Goal: Task Accomplishment & Management: Complete application form

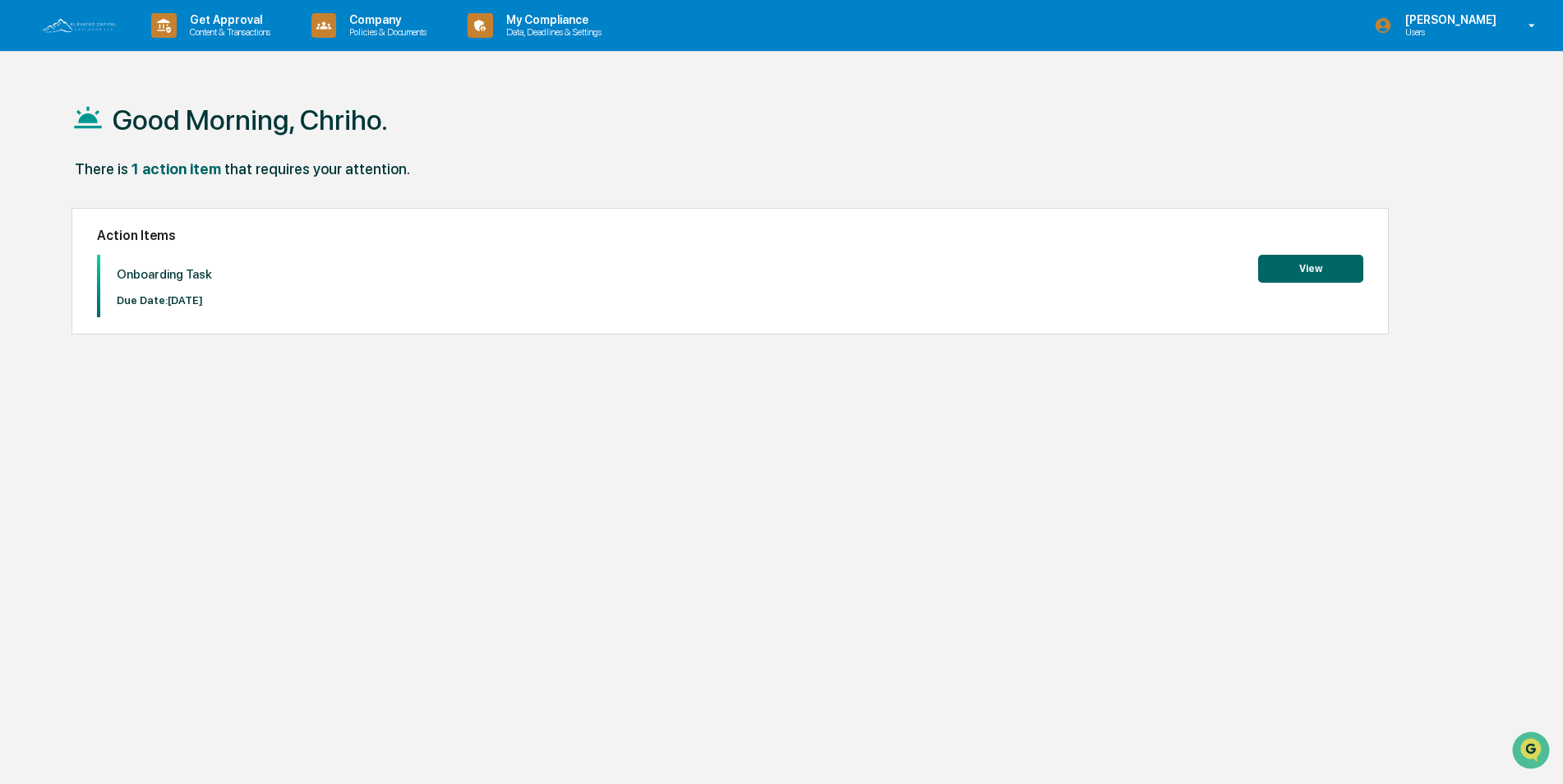
click at [1272, 273] on button "View" at bounding box center [1311, 268] width 105 height 28
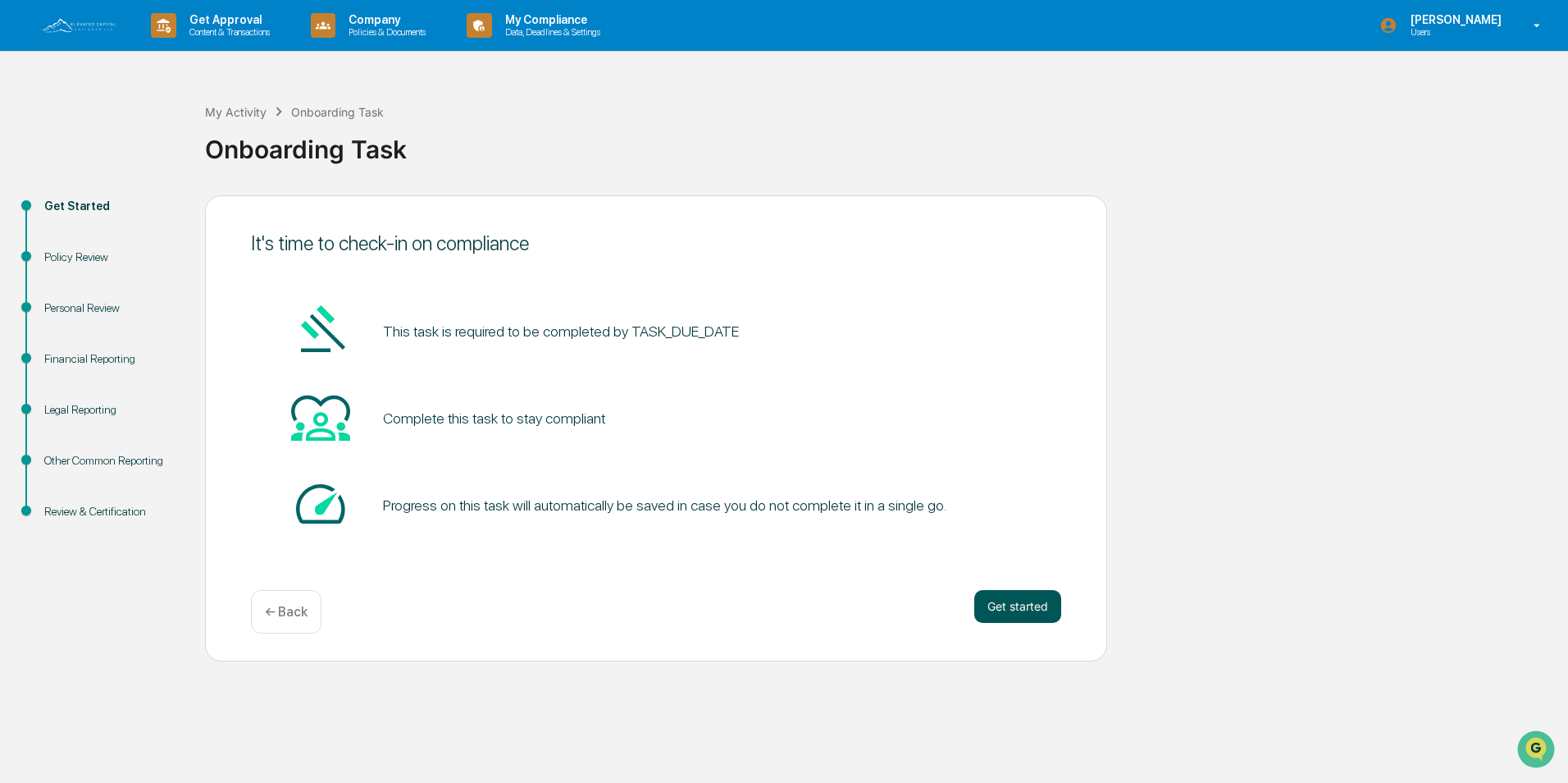
click at [1033, 610] on button "Get started" at bounding box center [1017, 606] width 87 height 33
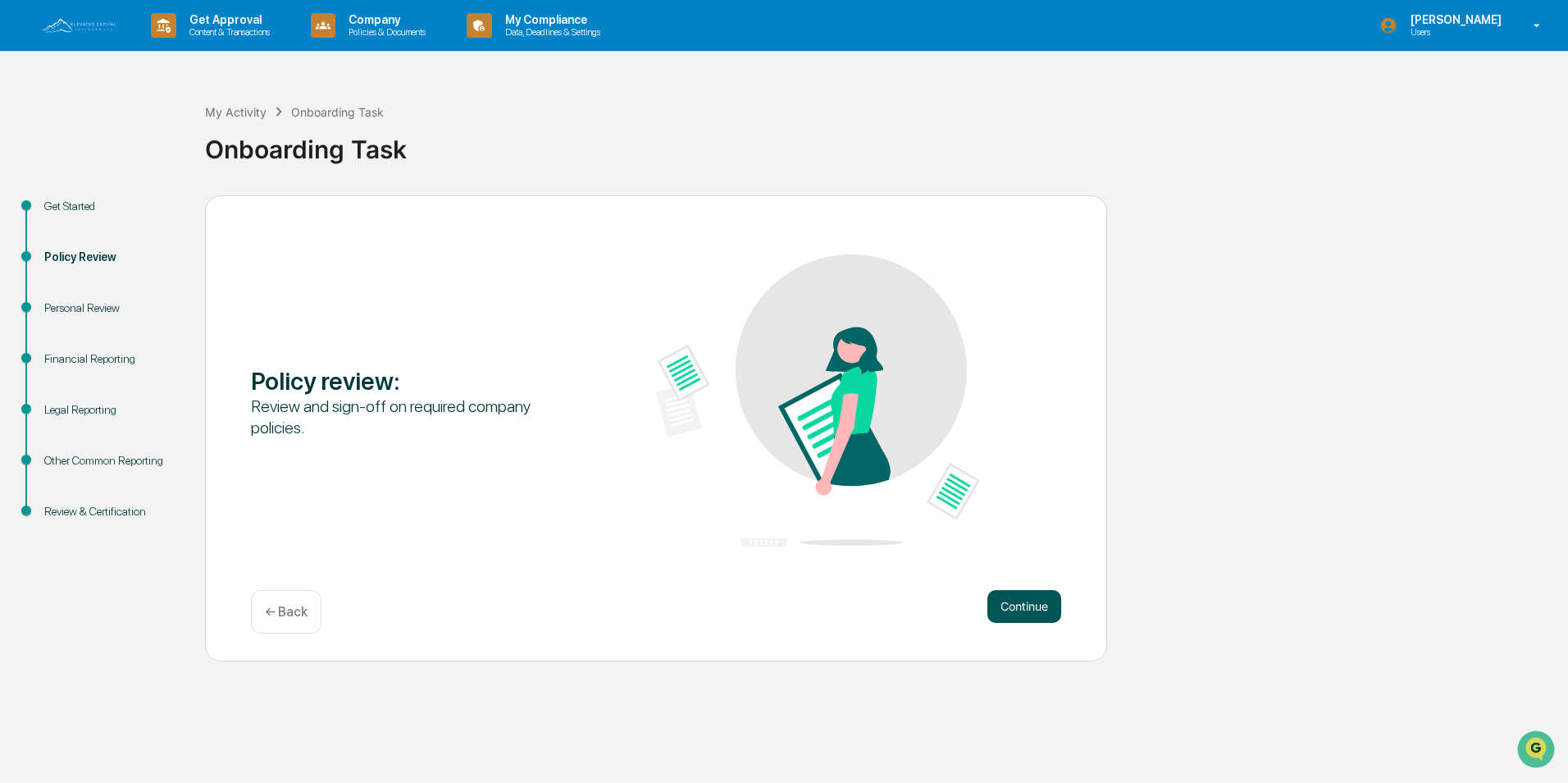
click at [1028, 609] on button "Continue" at bounding box center [1024, 606] width 74 height 33
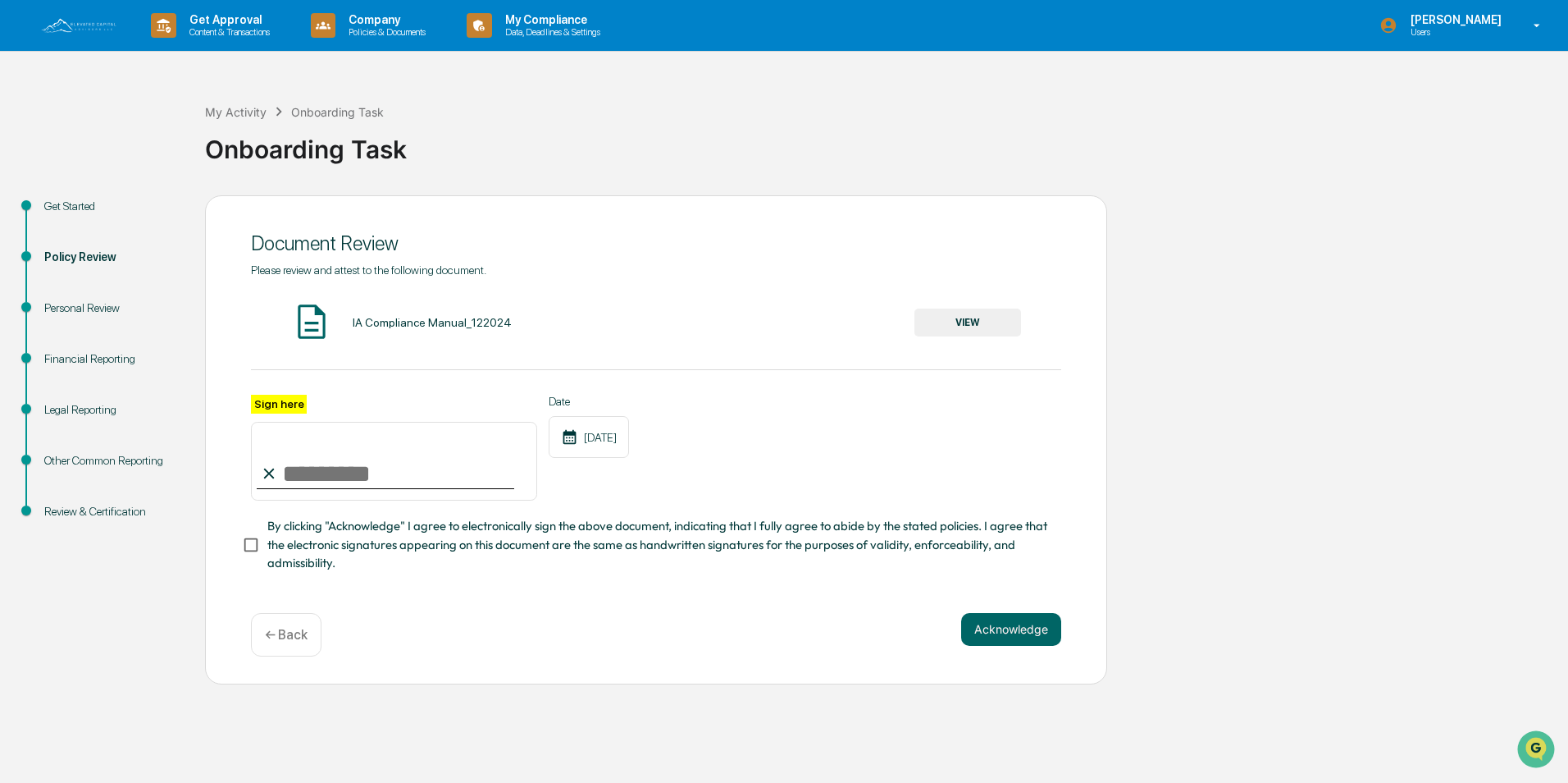
click at [981, 324] on button "VIEW" at bounding box center [968, 322] width 107 height 28
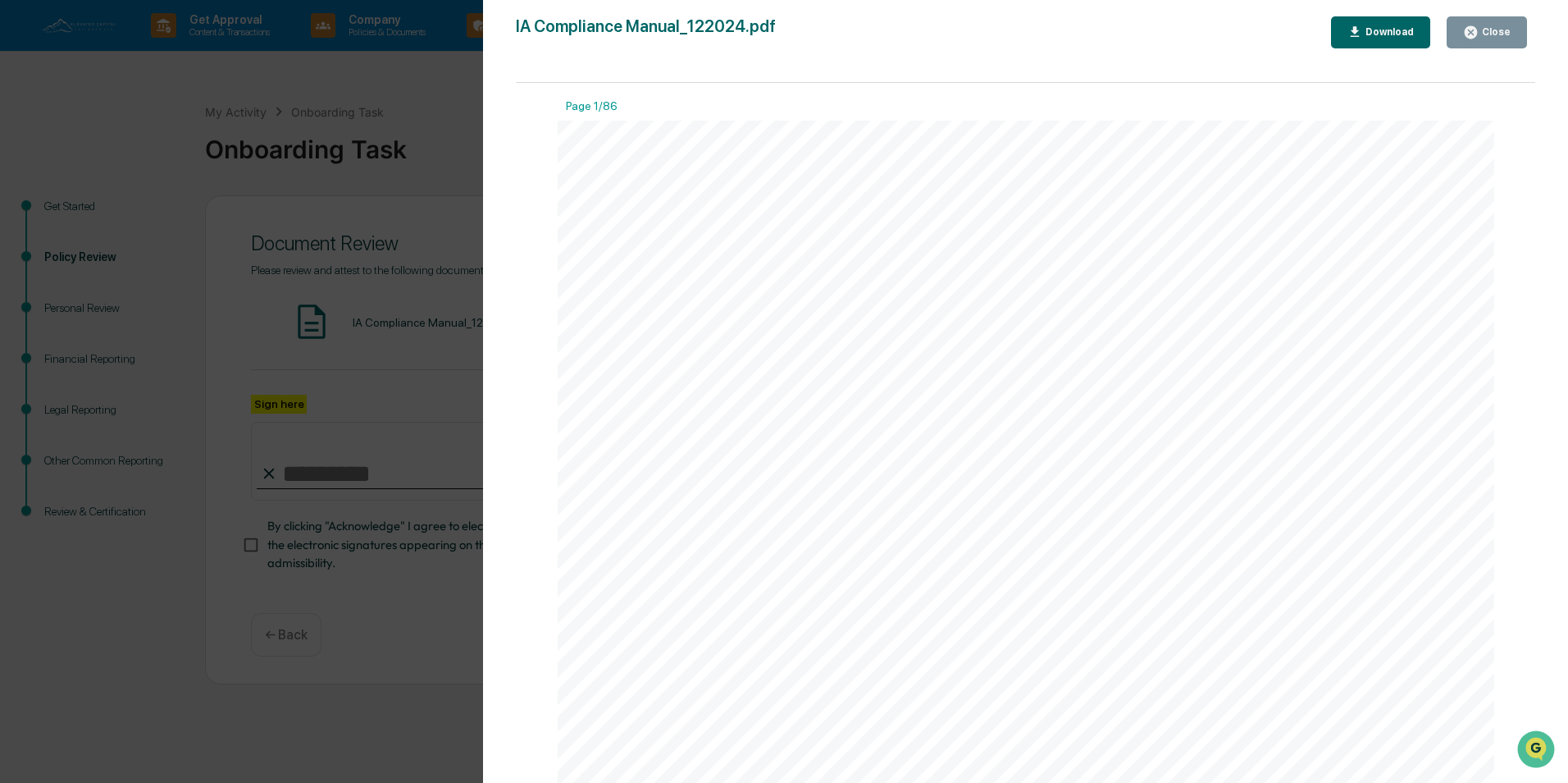
click at [1488, 36] on div "Close" at bounding box center [1494, 32] width 32 height 12
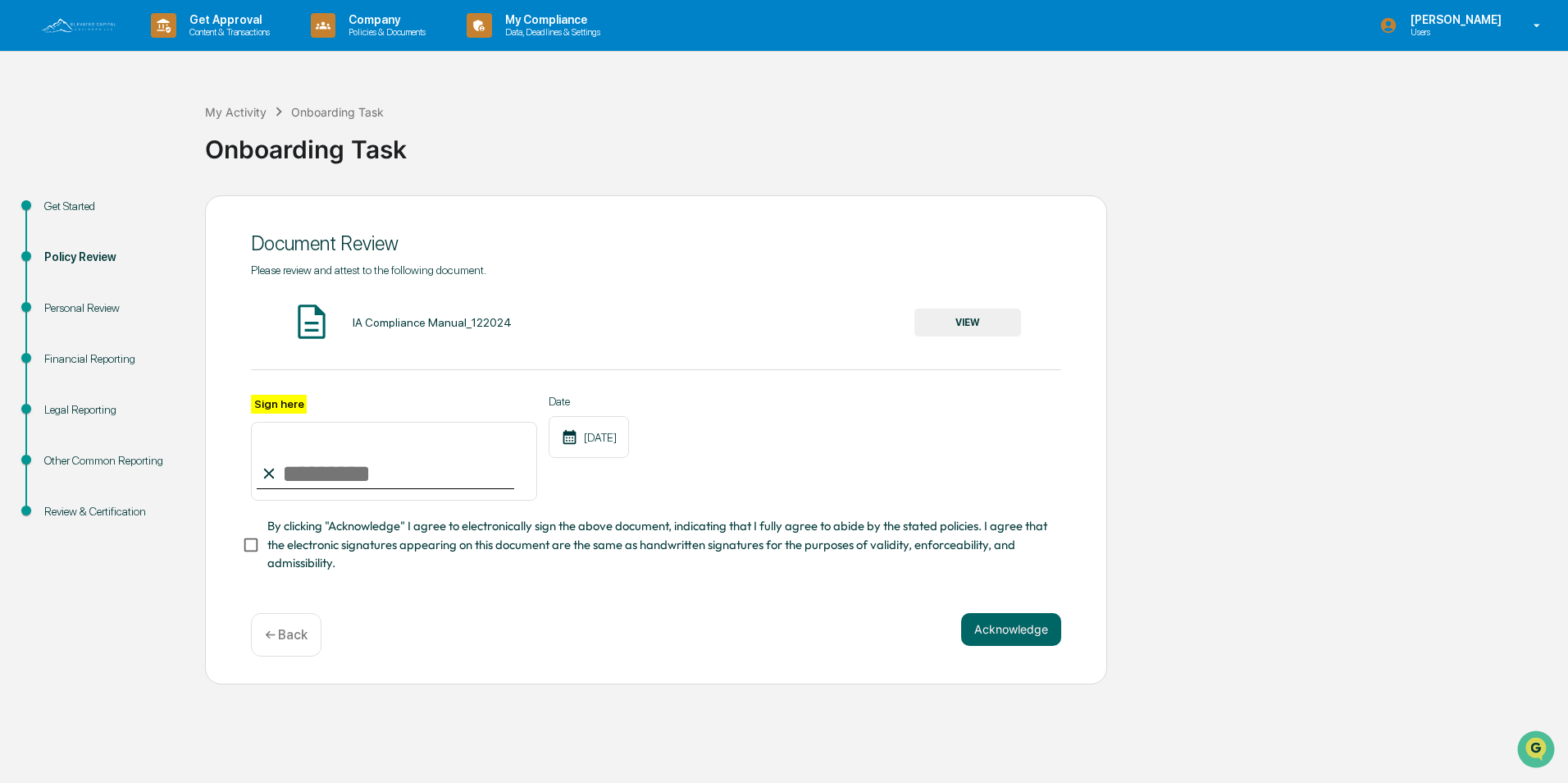
click at [374, 468] on input "Sign here" at bounding box center [394, 461] width 286 height 79
click at [276, 403] on label "Sign here" at bounding box center [278, 404] width 56 height 19
click at [276, 422] on input "Sign here" at bounding box center [394, 461] width 286 height 79
type input "**********"
click at [994, 638] on button "Acknowledge" at bounding box center [1011, 629] width 100 height 33
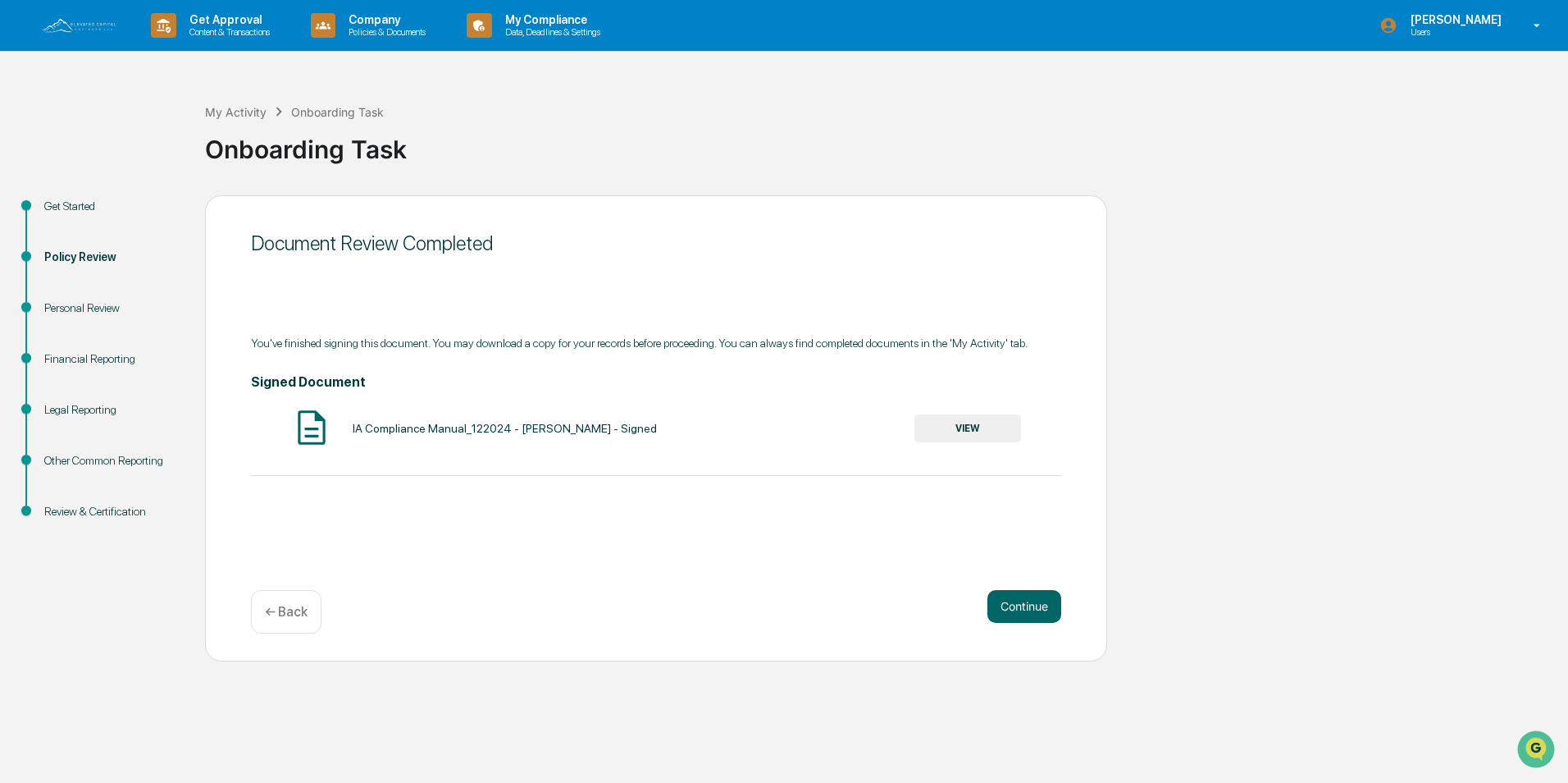
click at [985, 423] on button "VIEW" at bounding box center [968, 428] width 107 height 28
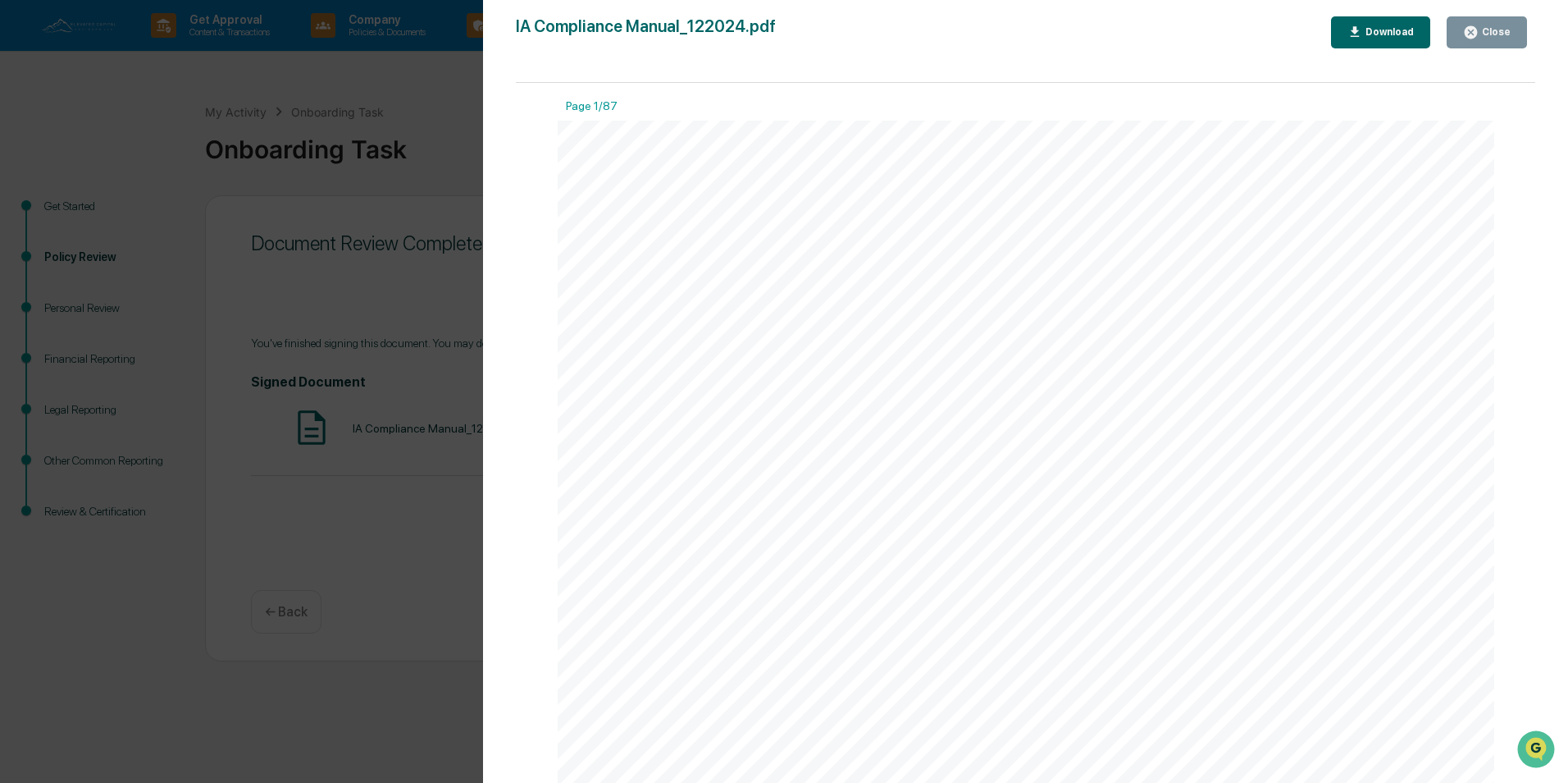
click at [1343, 38] on button "Download" at bounding box center [1380, 32] width 100 height 32
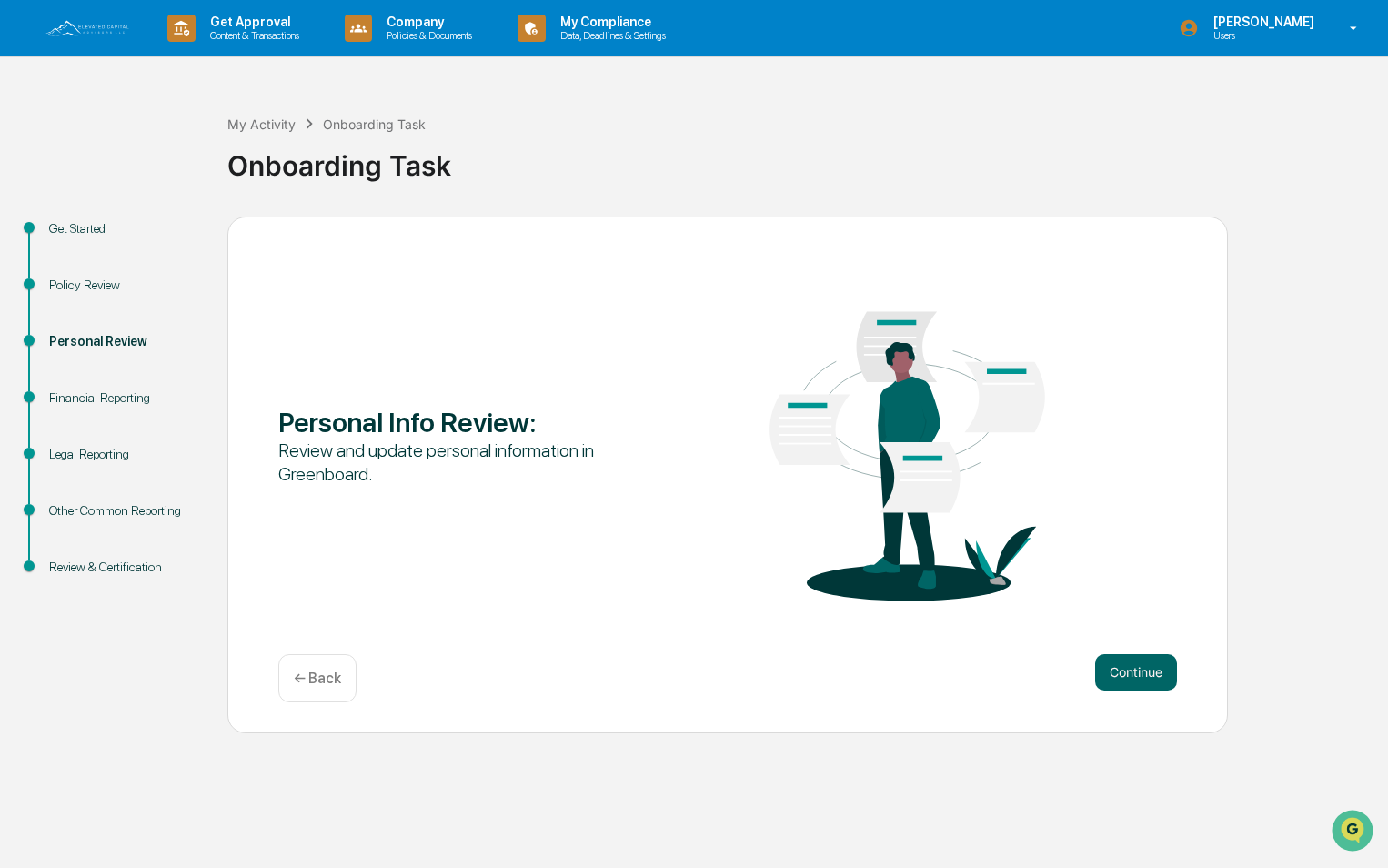
click at [1126, 665] on button "Continue" at bounding box center [1135, 672] width 82 height 36
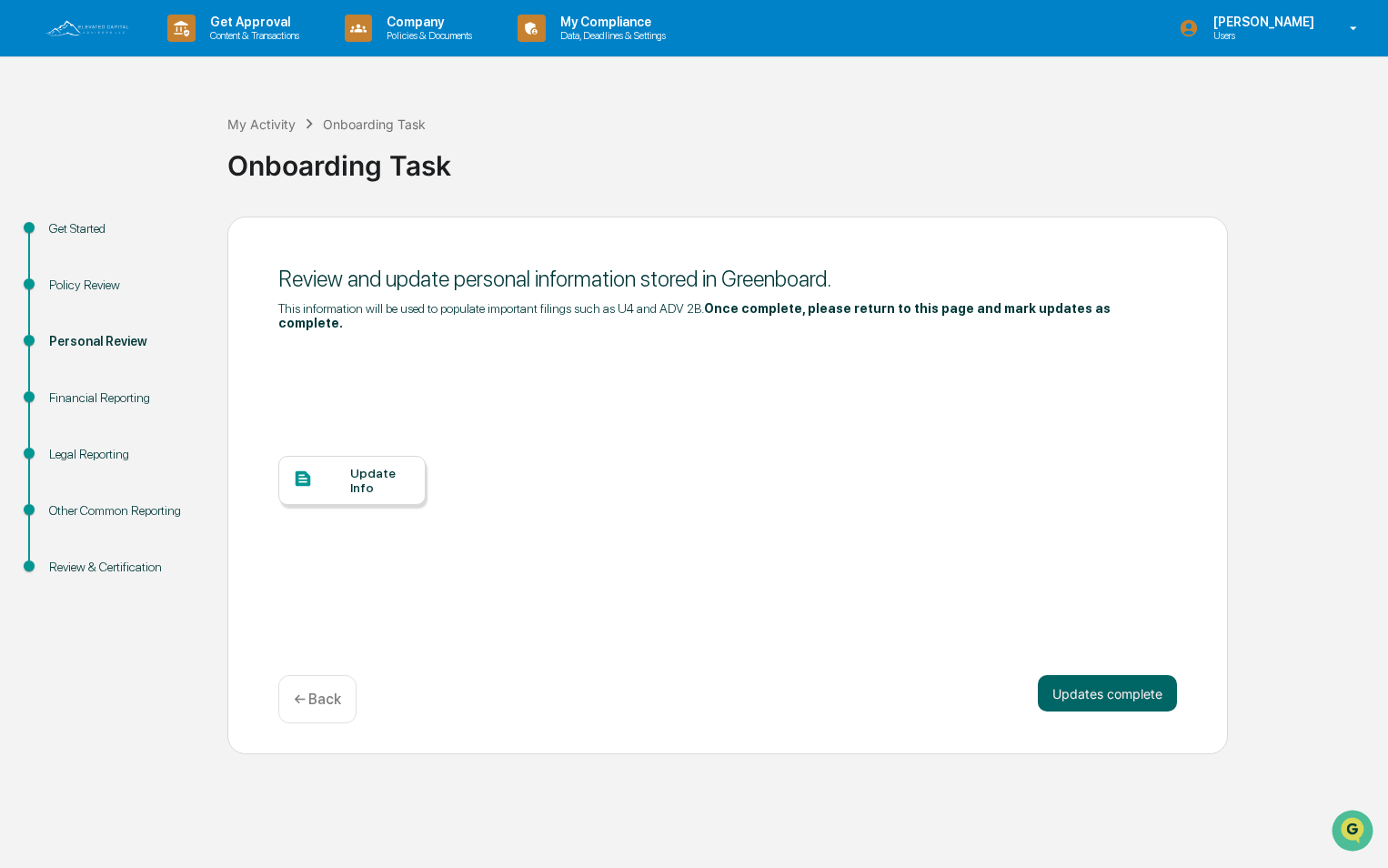
click at [391, 456] on div "Update Info" at bounding box center [351, 480] width 147 height 49
click at [364, 466] on div "Update Info" at bounding box center [381, 480] width 61 height 30
click at [1089, 689] on button "Updates complete" at bounding box center [1107, 692] width 139 height 36
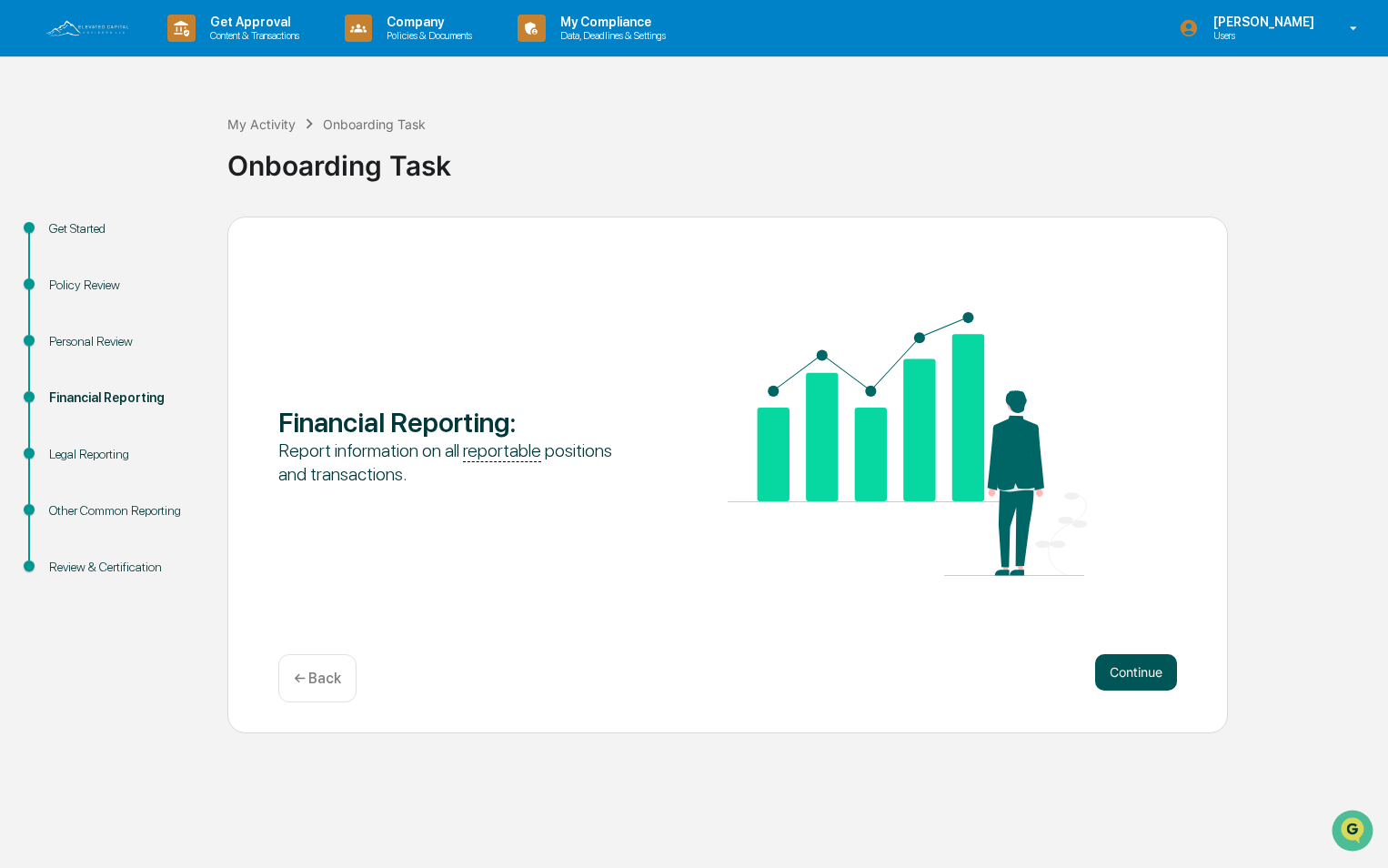
click at [1140, 659] on button "Continue" at bounding box center [1135, 672] width 82 height 36
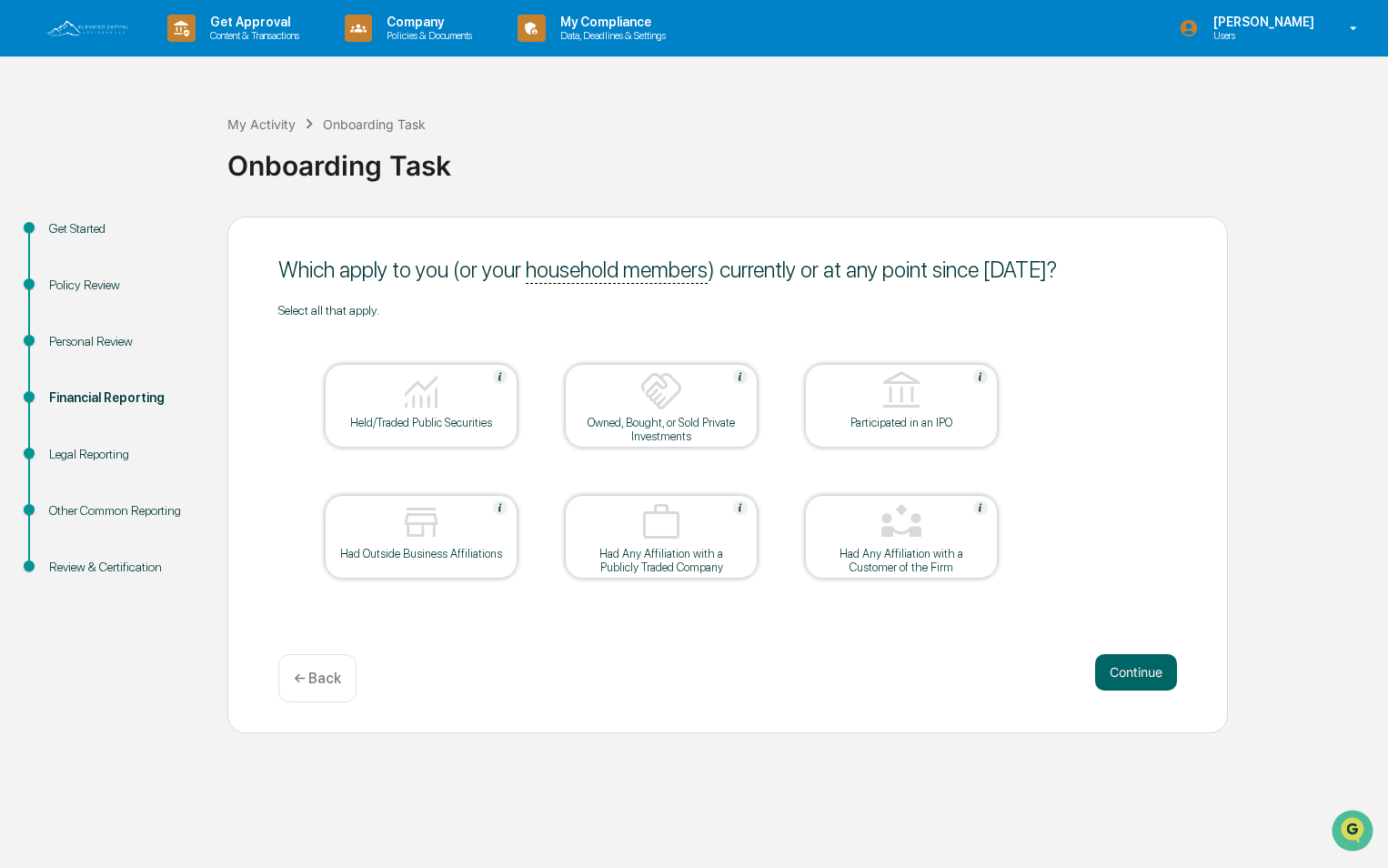
click at [408, 544] on div "Had Outside Business Affiliations" at bounding box center [420, 537] width 192 height 84
drag, startPoint x: 408, startPoint y: 544, endPoint x: 905, endPoint y: 706, distance: 522.7
click at [801, 710] on div "Which apply to you (or your household members ) currently or at any point since…" at bounding box center [728, 474] width 1000 height 517
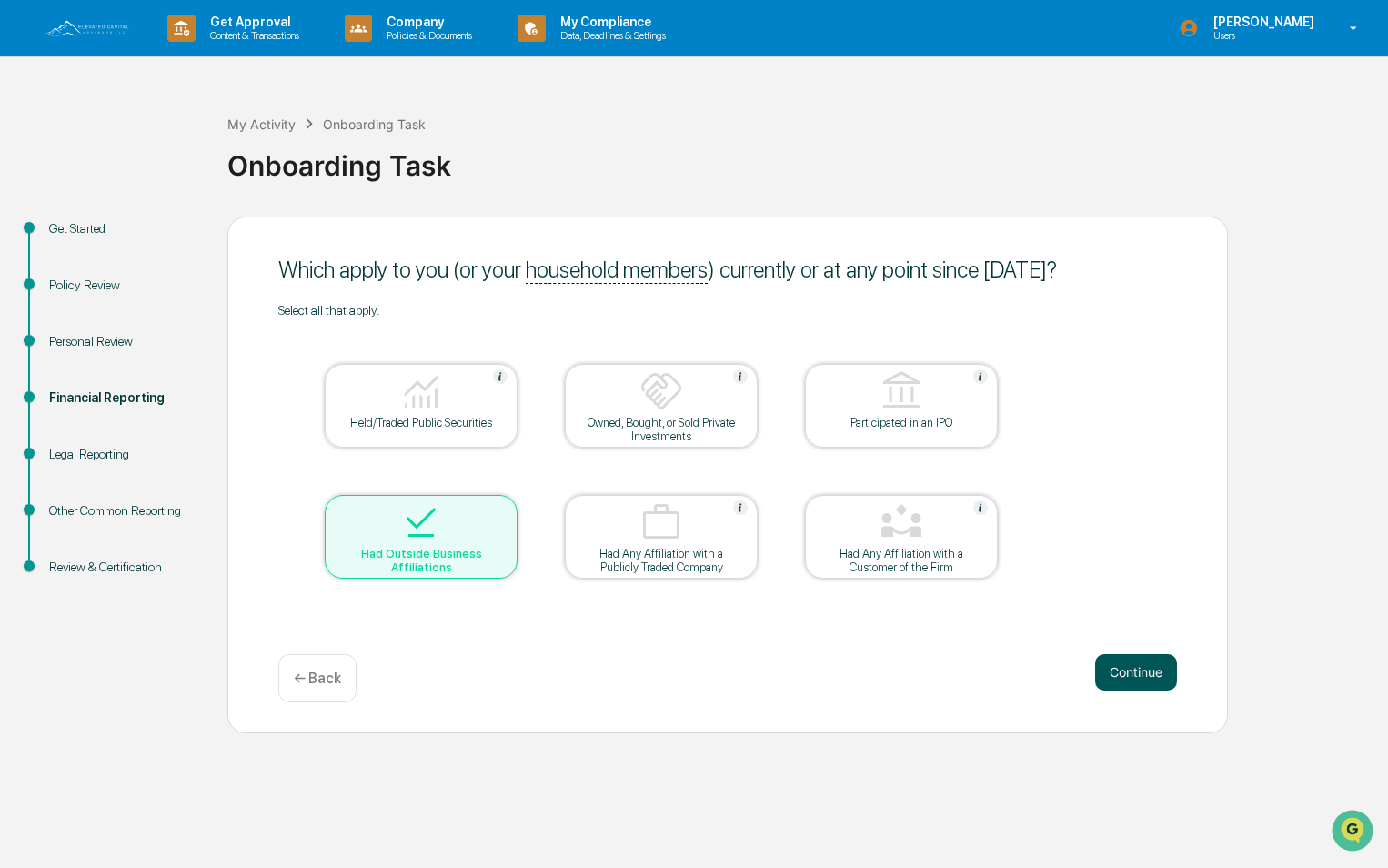
click at [1137, 684] on button "Continue" at bounding box center [1135, 672] width 82 height 36
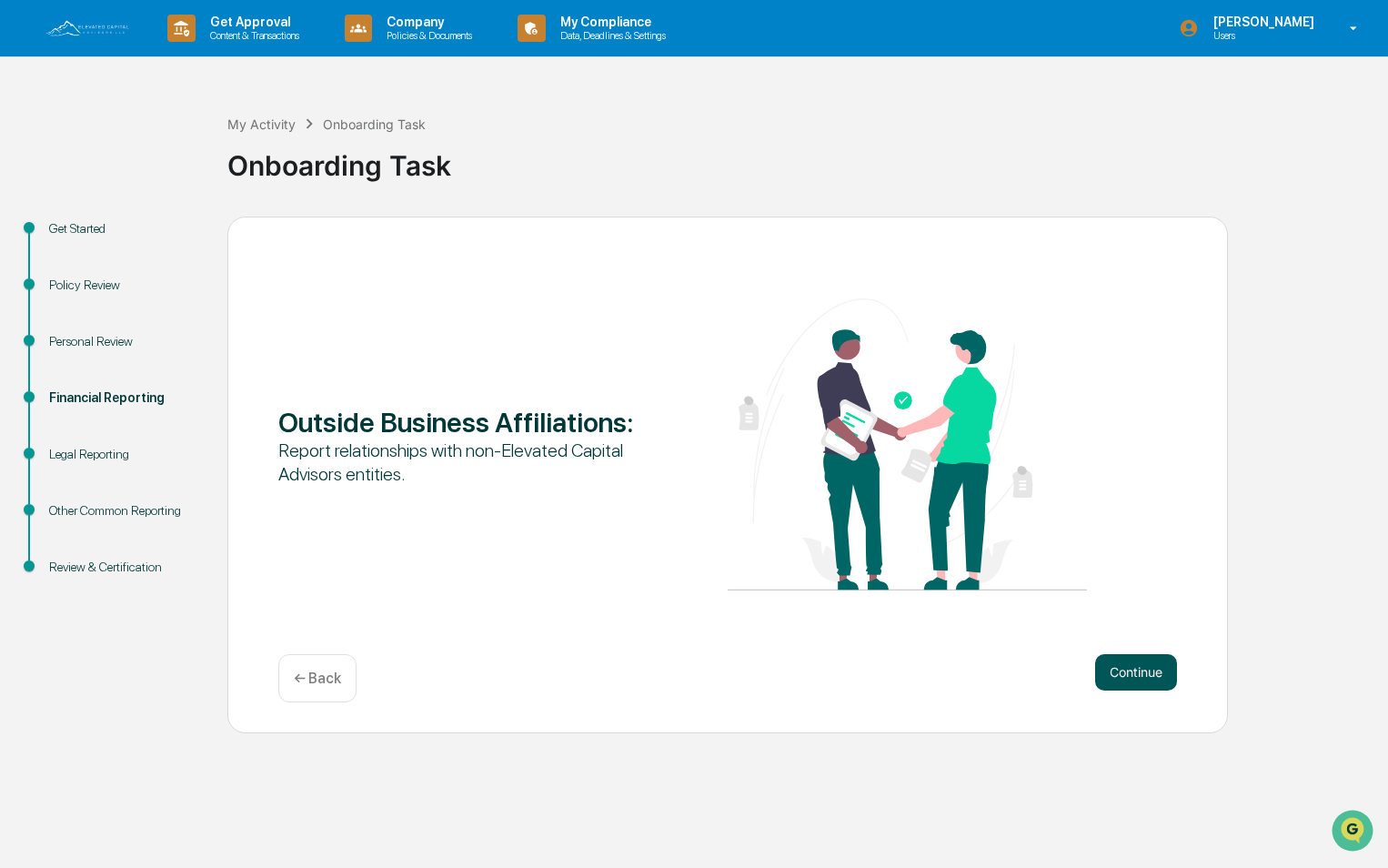
click at [1112, 682] on button "Continue" at bounding box center [1135, 672] width 82 height 36
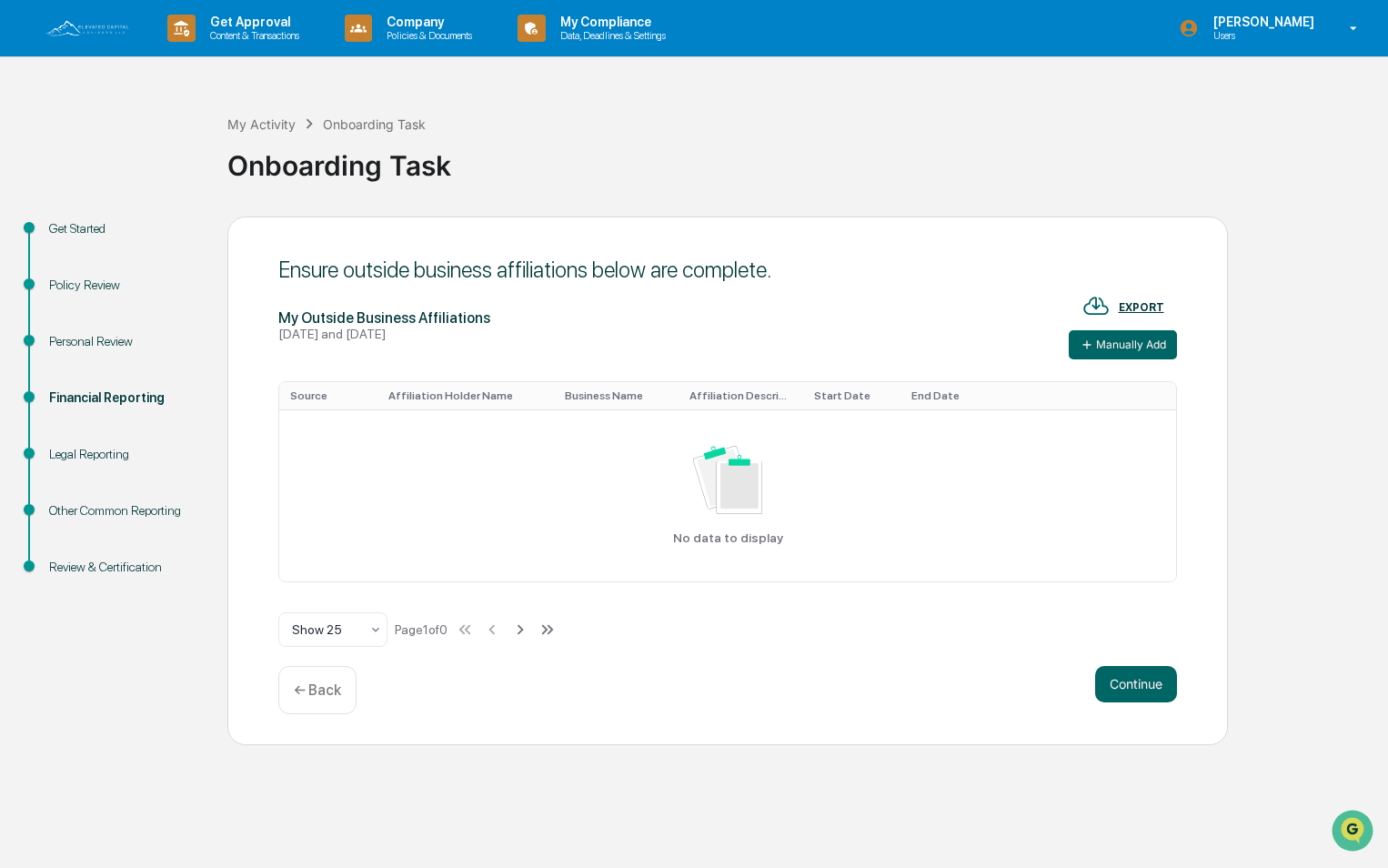
click at [321, 688] on p "← Back" at bounding box center [318, 690] width 47 height 18
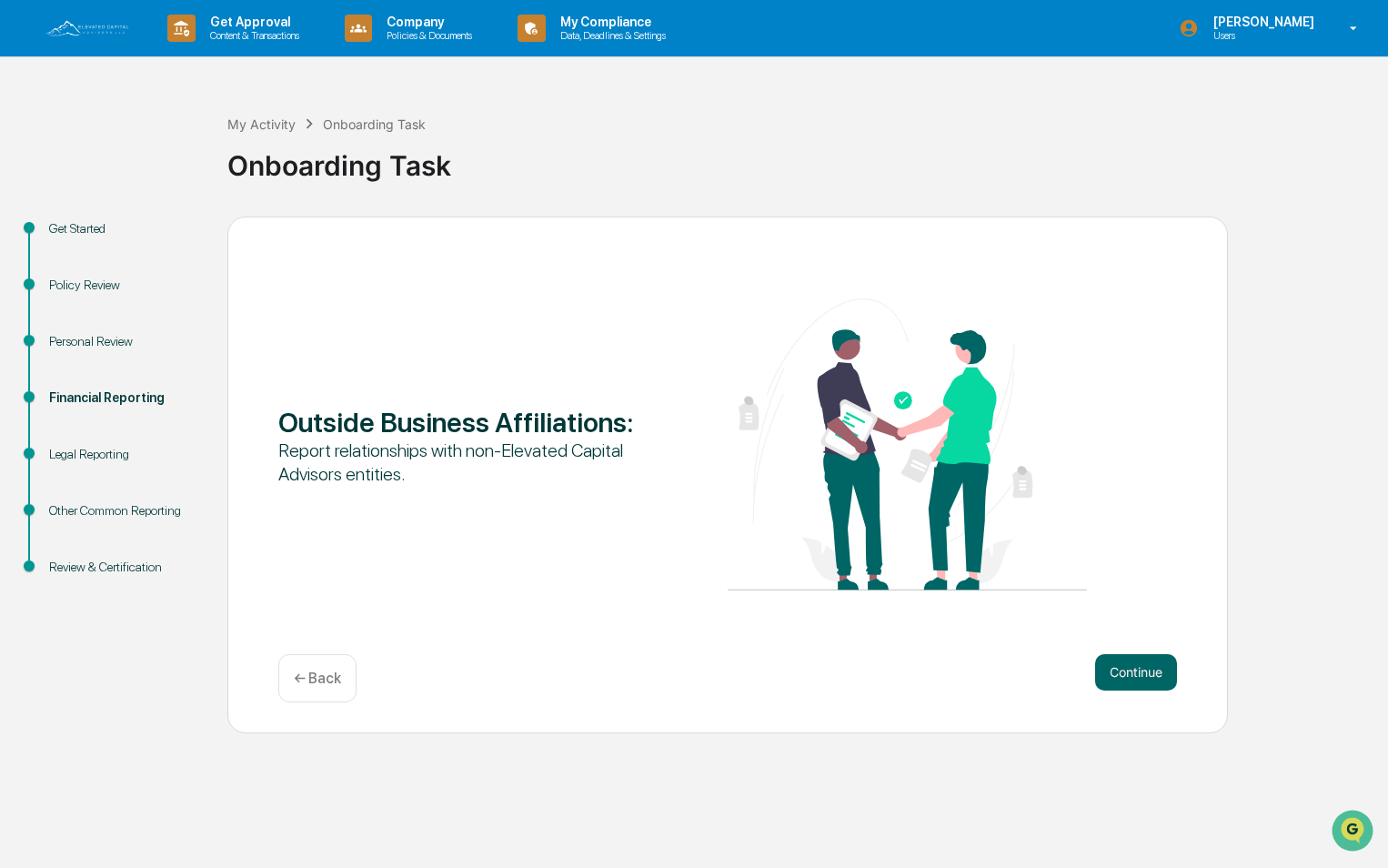
click at [321, 688] on div "← Back" at bounding box center [317, 678] width 78 height 48
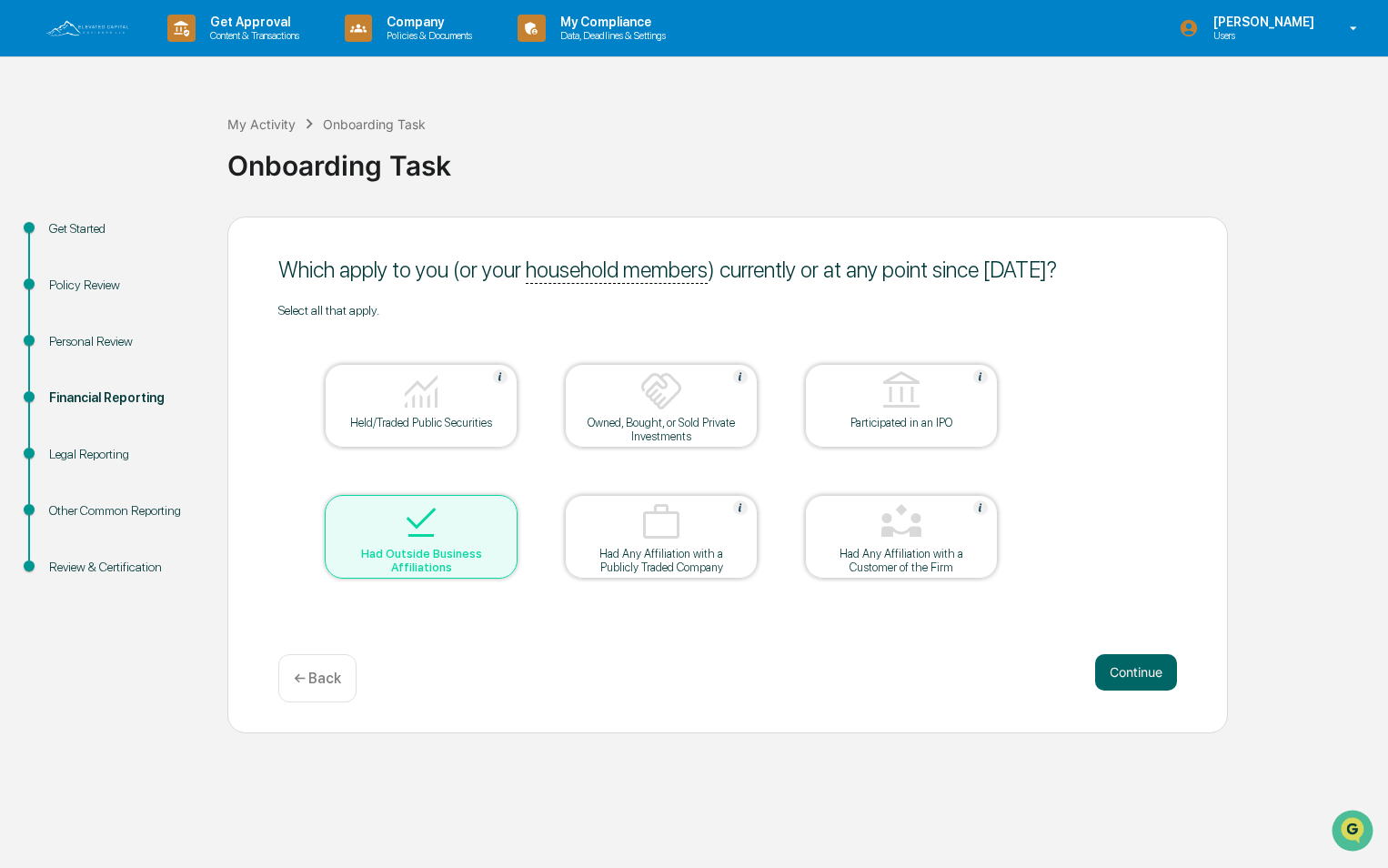
click at [338, 683] on p "← Back" at bounding box center [318, 679] width 47 height 18
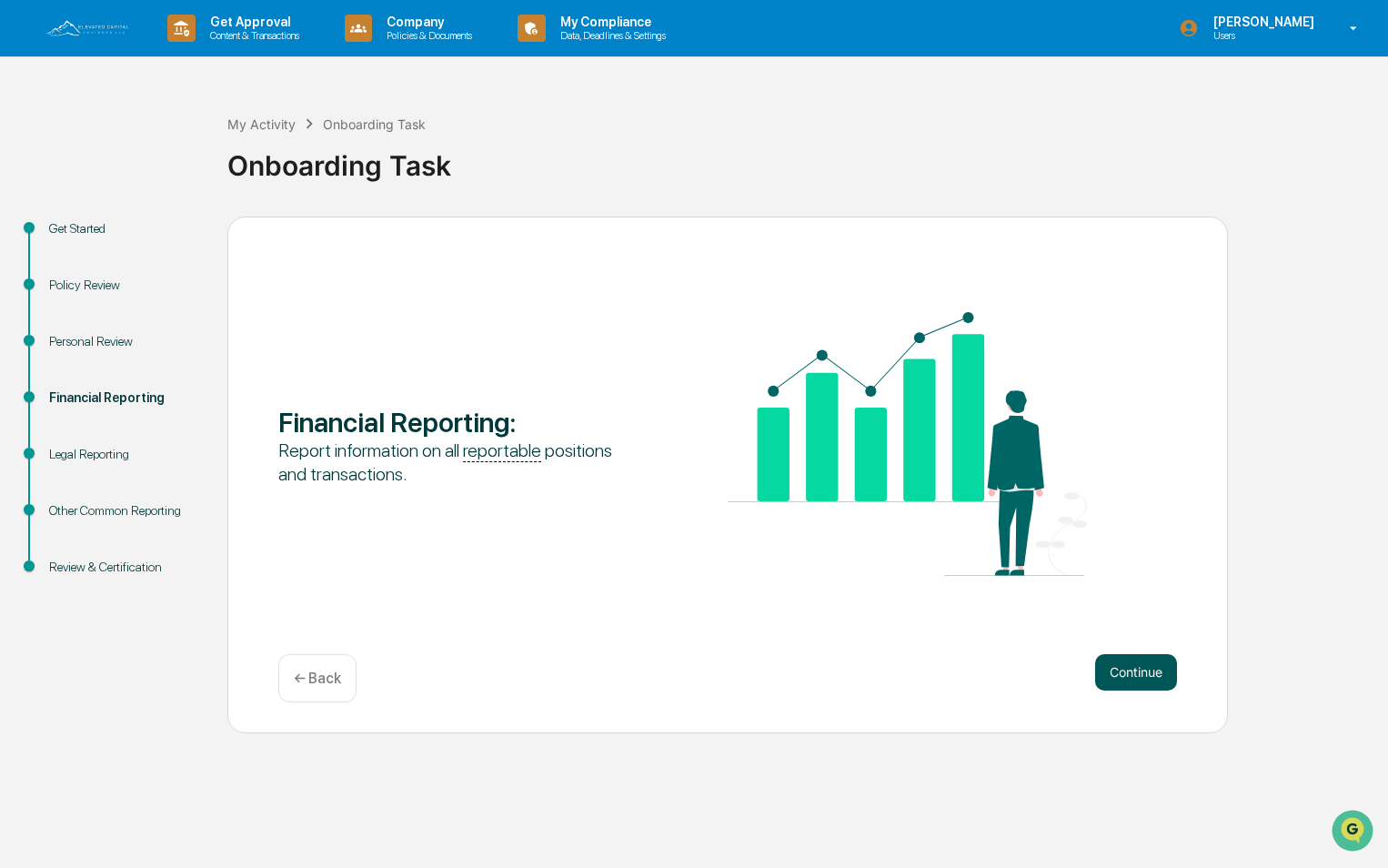
click at [1153, 681] on button "Continue" at bounding box center [1135, 672] width 82 height 36
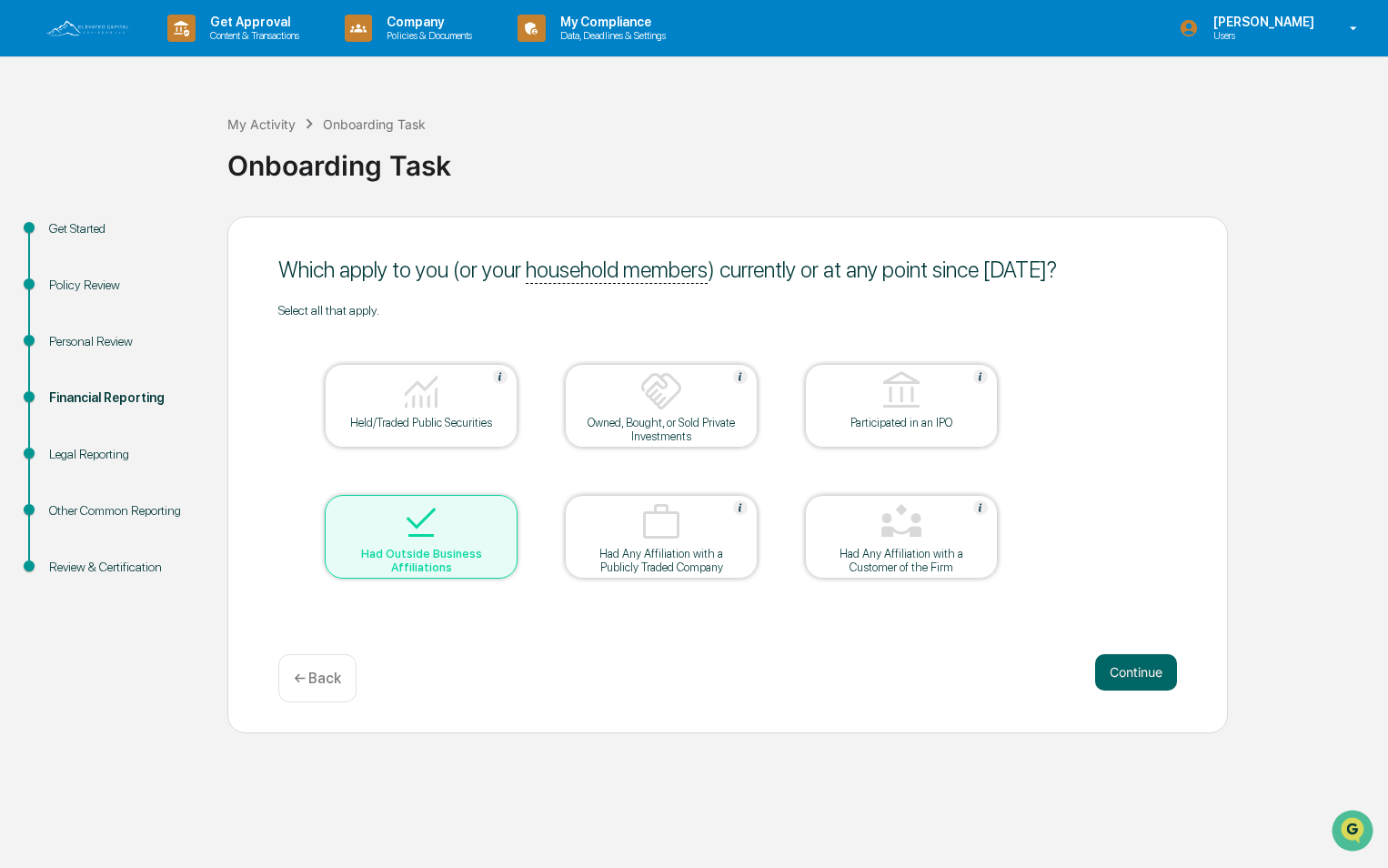
click at [1153, 681] on button "Continue" at bounding box center [1135, 672] width 82 height 36
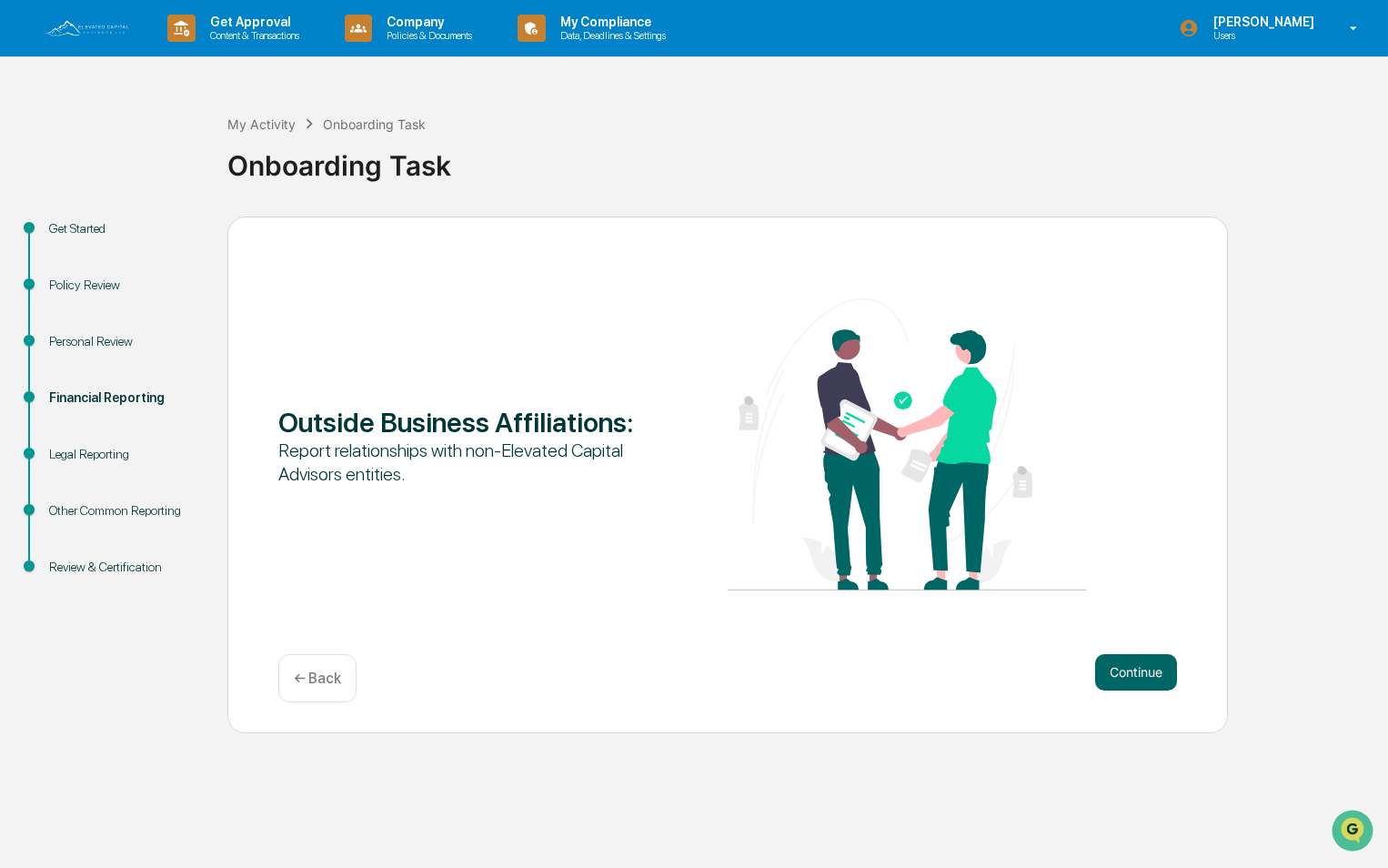
click at [1153, 681] on button "Continue" at bounding box center [1135, 672] width 82 height 36
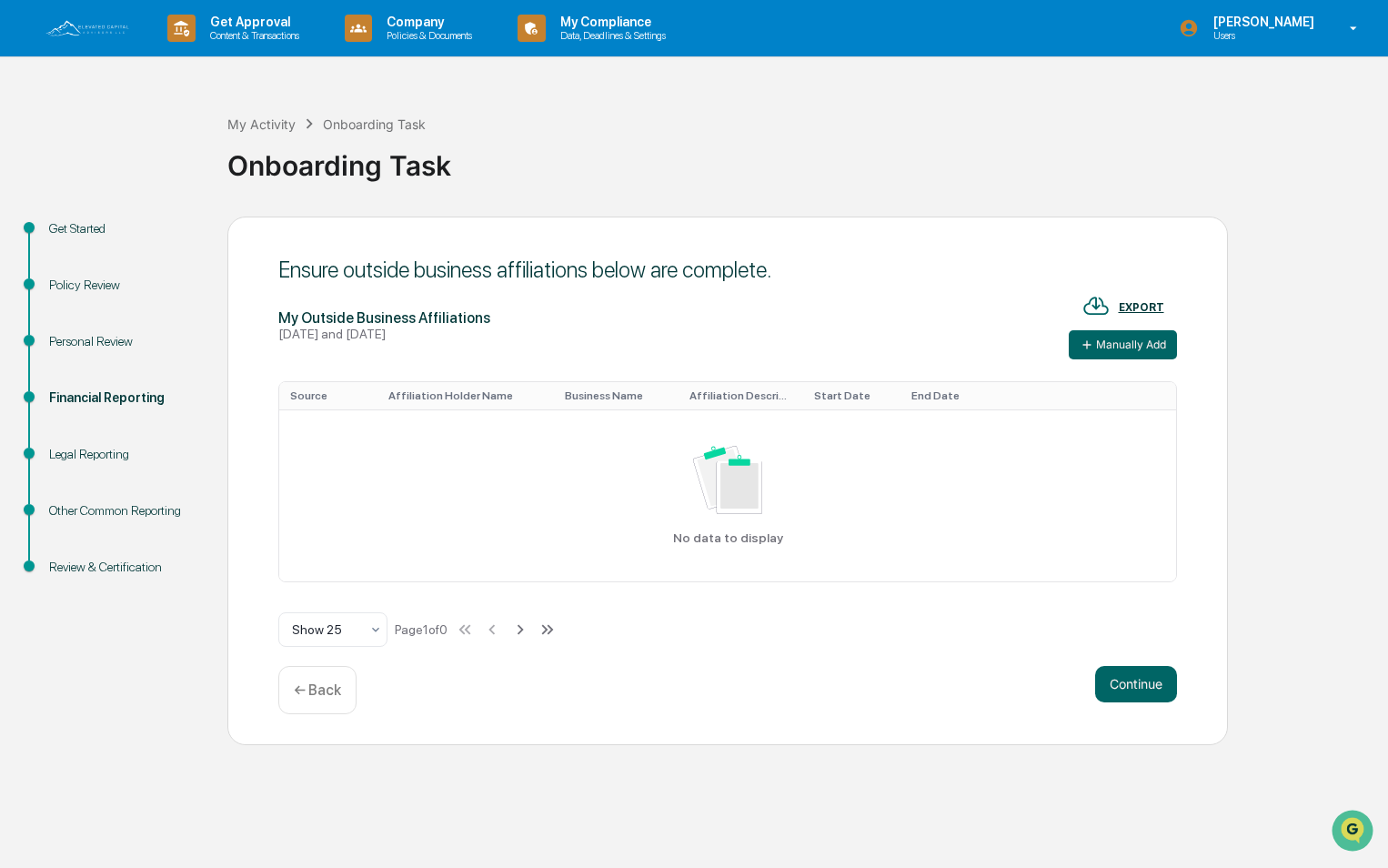
click at [1153, 681] on button "Continue" at bounding box center [1135, 684] width 82 height 36
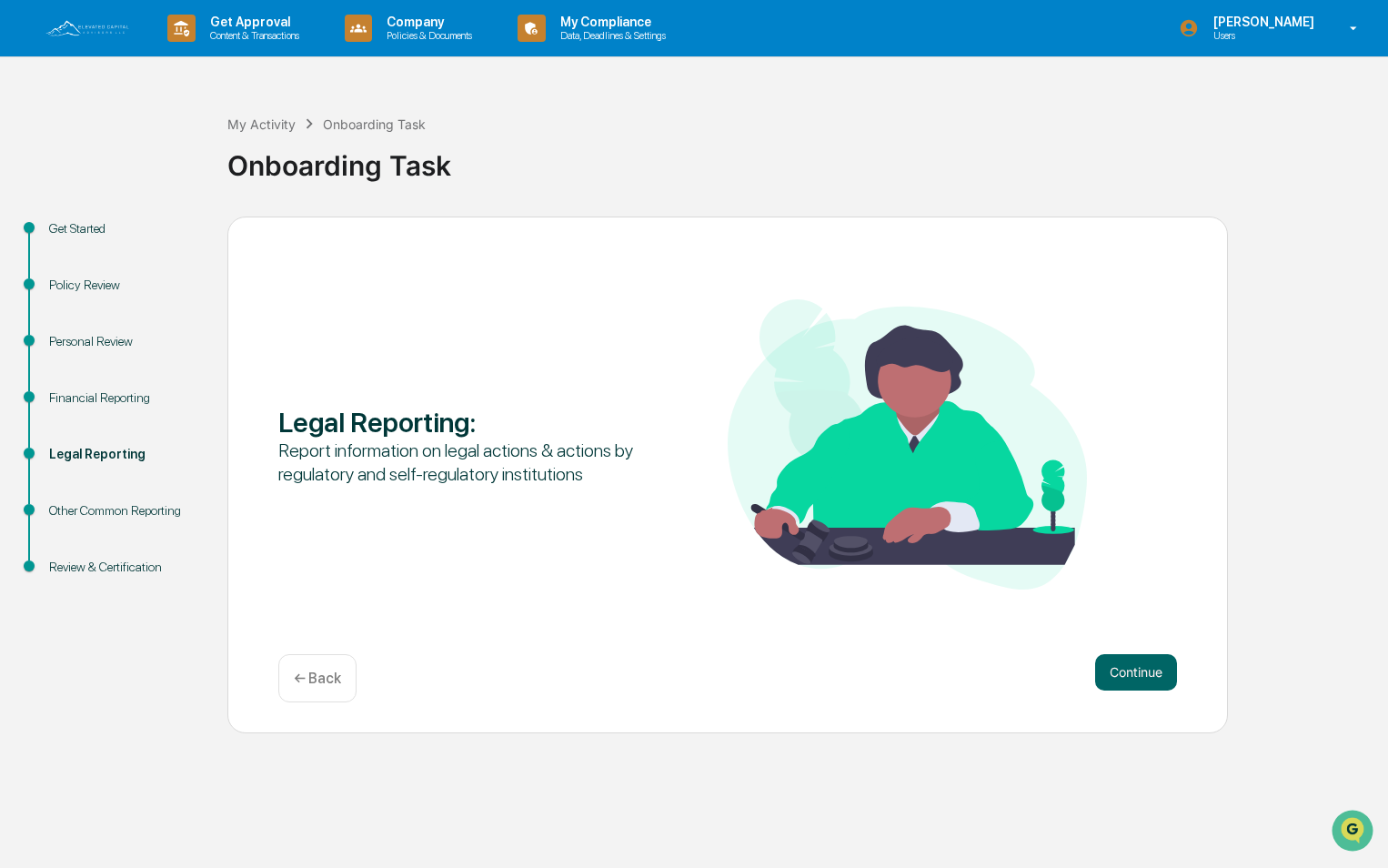
click at [1153, 681] on button "Continue" at bounding box center [1135, 672] width 82 height 36
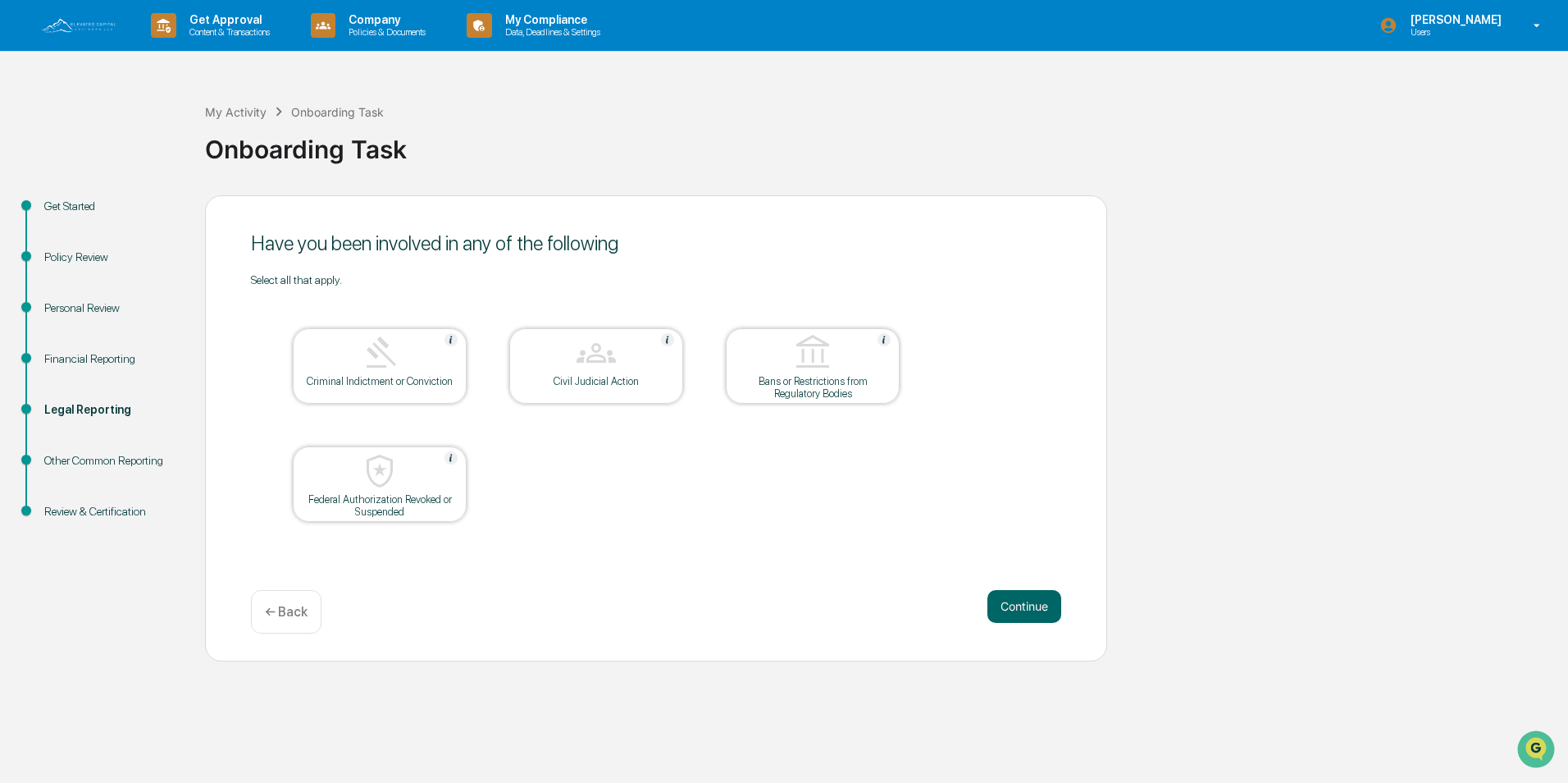
click at [264, 600] on div "← Back" at bounding box center [285, 611] width 70 height 44
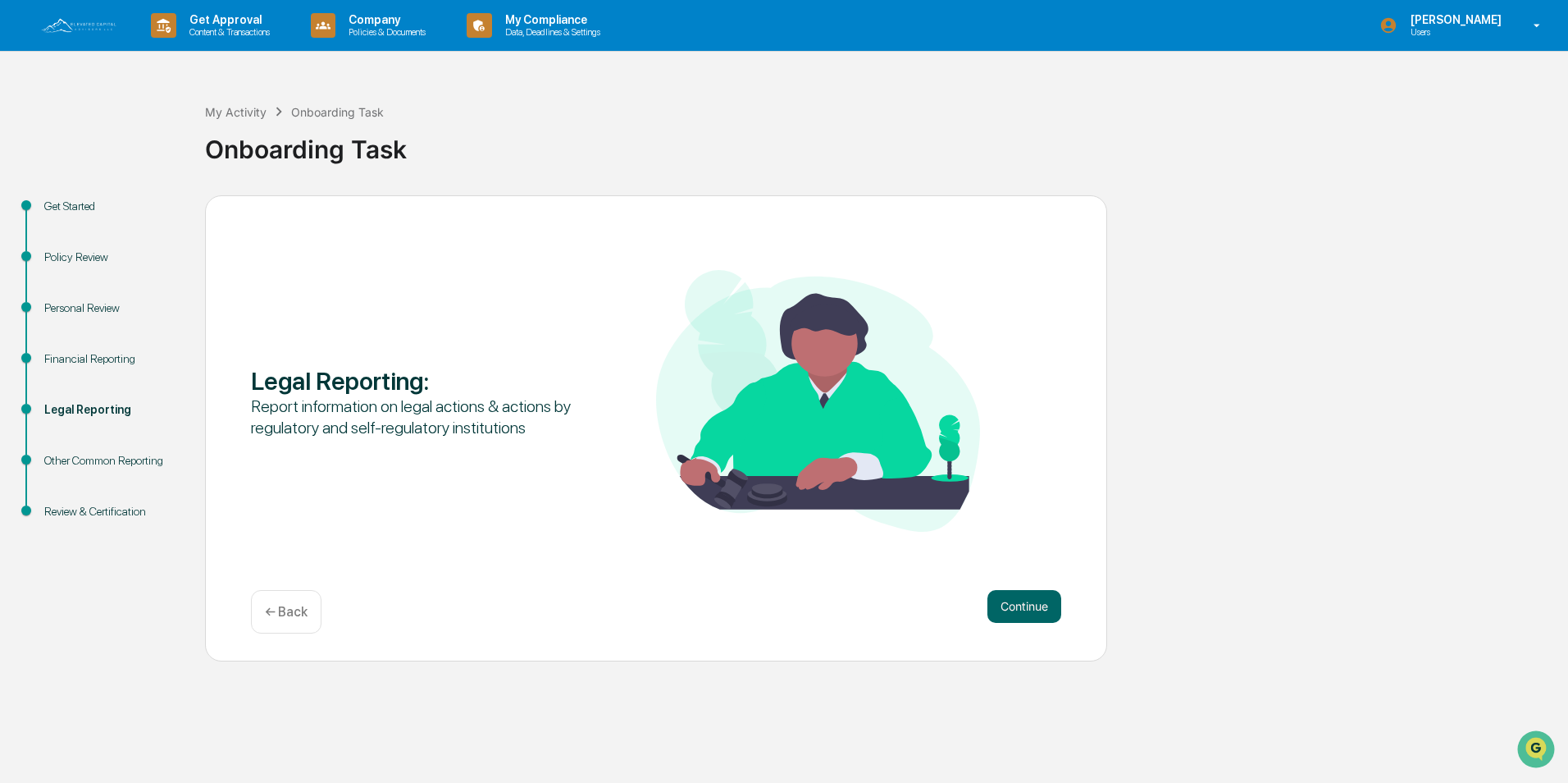
click at [269, 604] on p "← Back" at bounding box center [286, 612] width 43 height 16
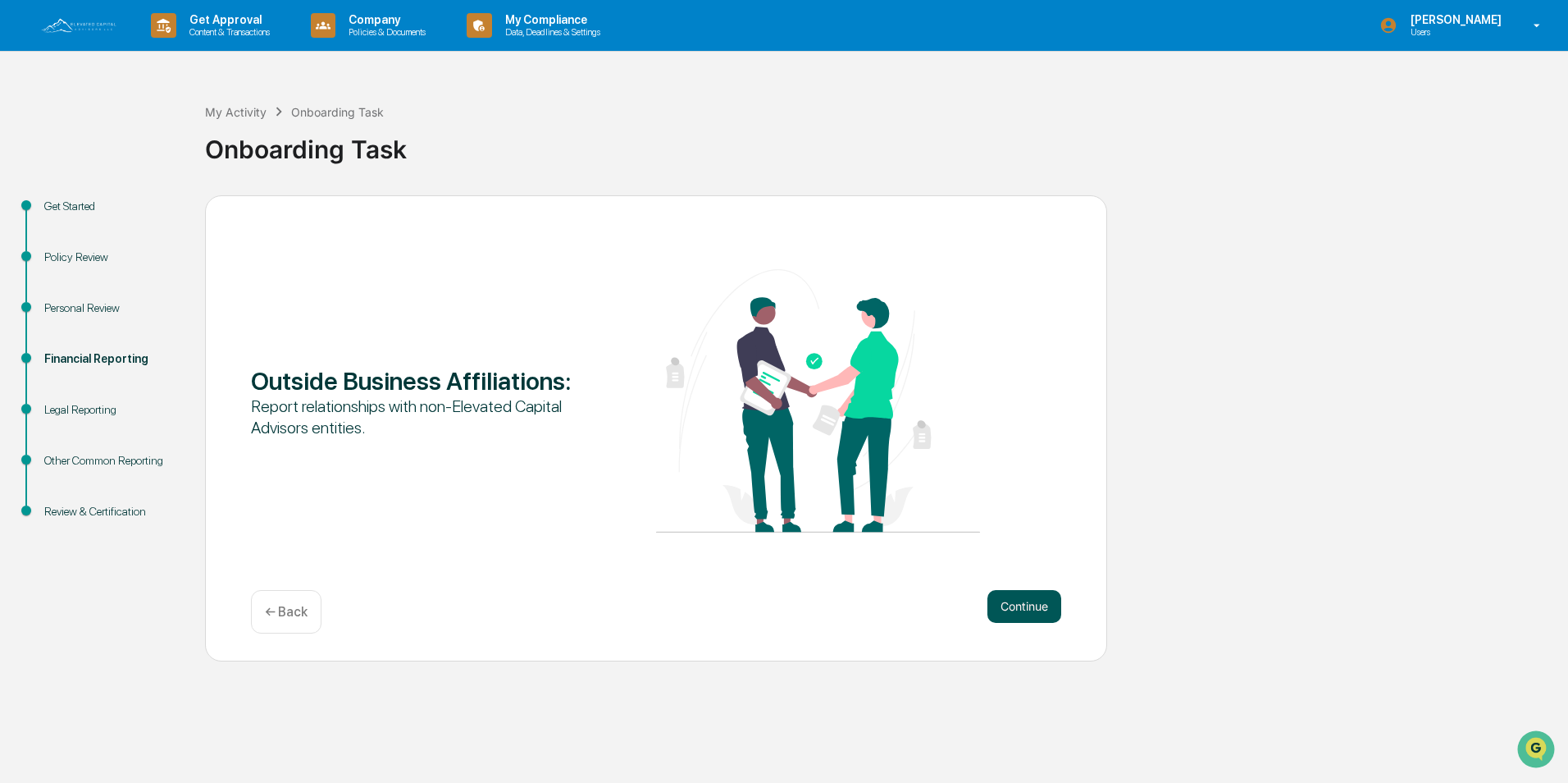
click at [1005, 619] on button "Continue" at bounding box center [1024, 606] width 74 height 33
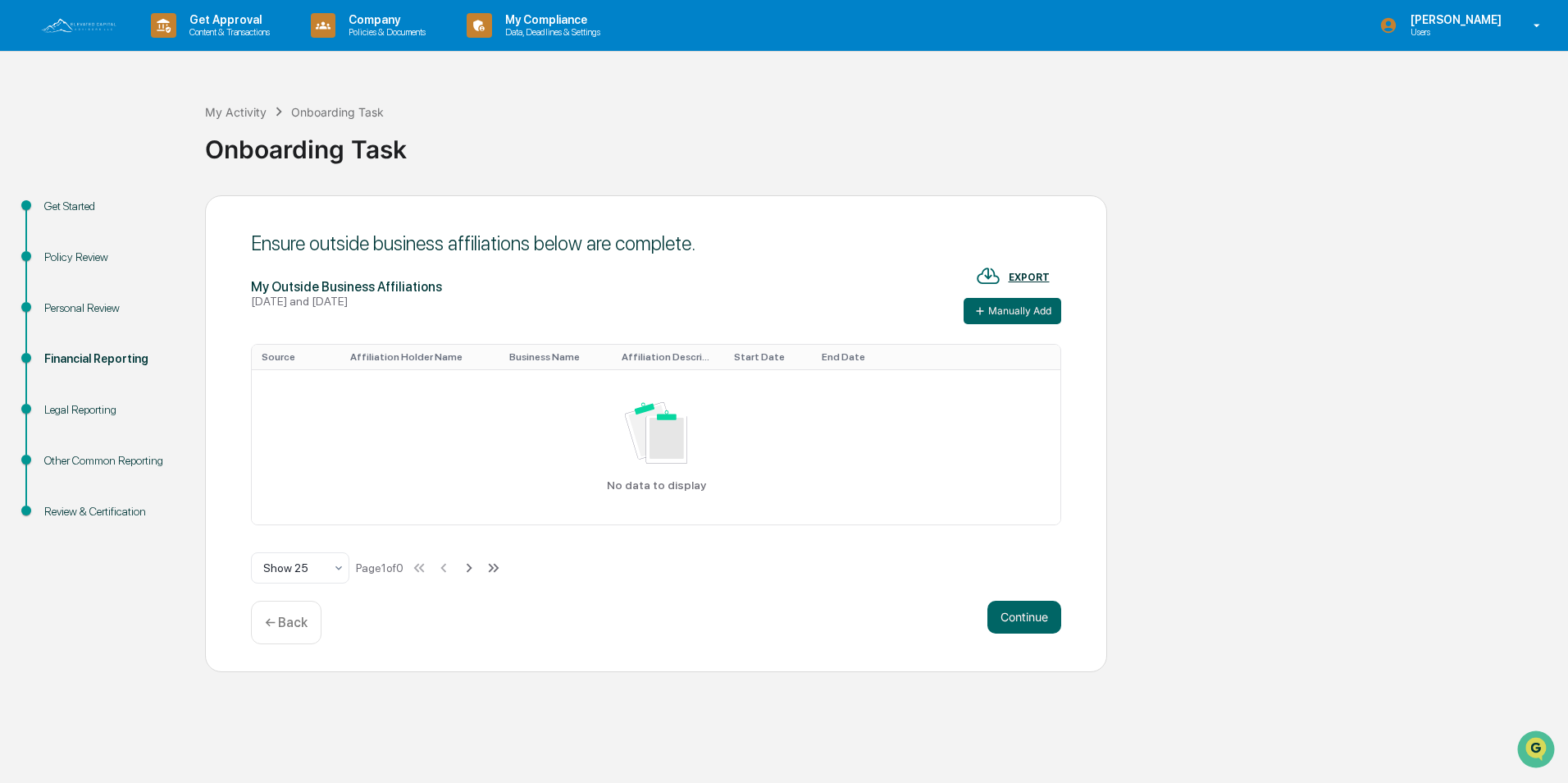
drag, startPoint x: 1005, startPoint y: 619, endPoint x: 741, endPoint y: 606, distance: 264.3
click at [741, 606] on div "Continue ← Back" at bounding box center [655, 622] width 810 height 44
click at [1015, 616] on button "Continue" at bounding box center [1024, 617] width 74 height 33
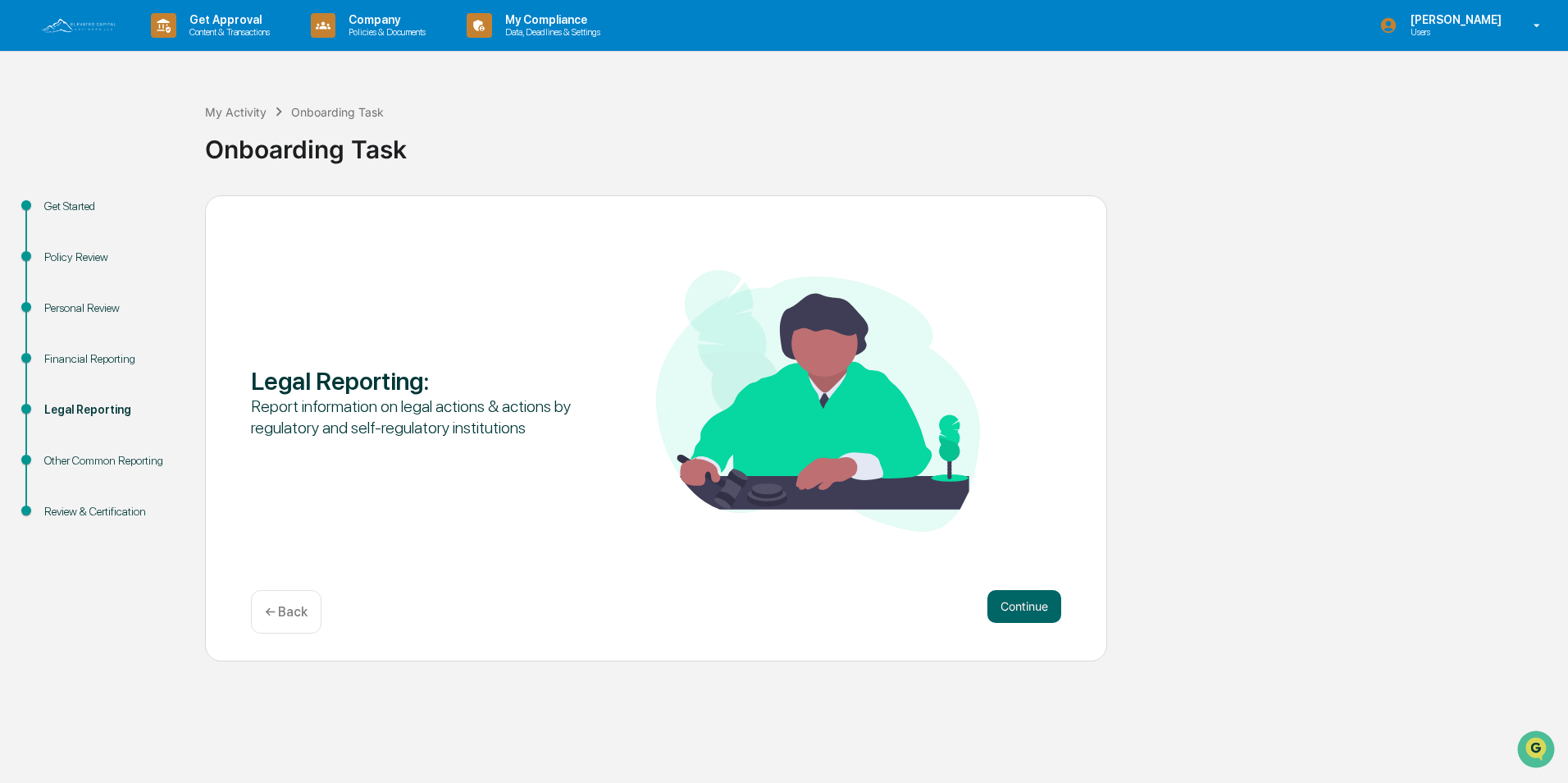
click at [1015, 616] on button "Continue" at bounding box center [1024, 606] width 74 height 33
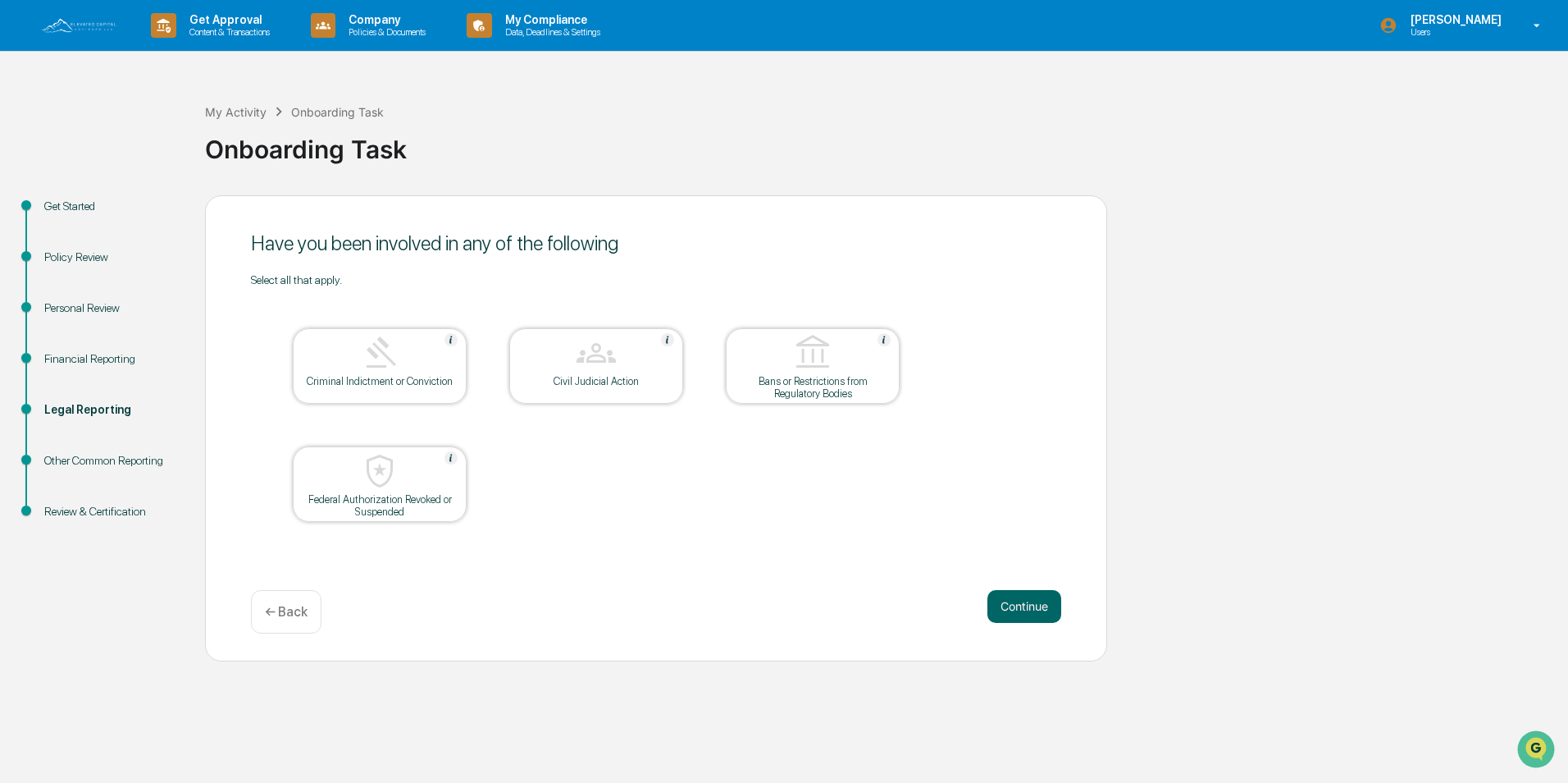
click at [1015, 616] on button "Continue" at bounding box center [1024, 606] width 74 height 33
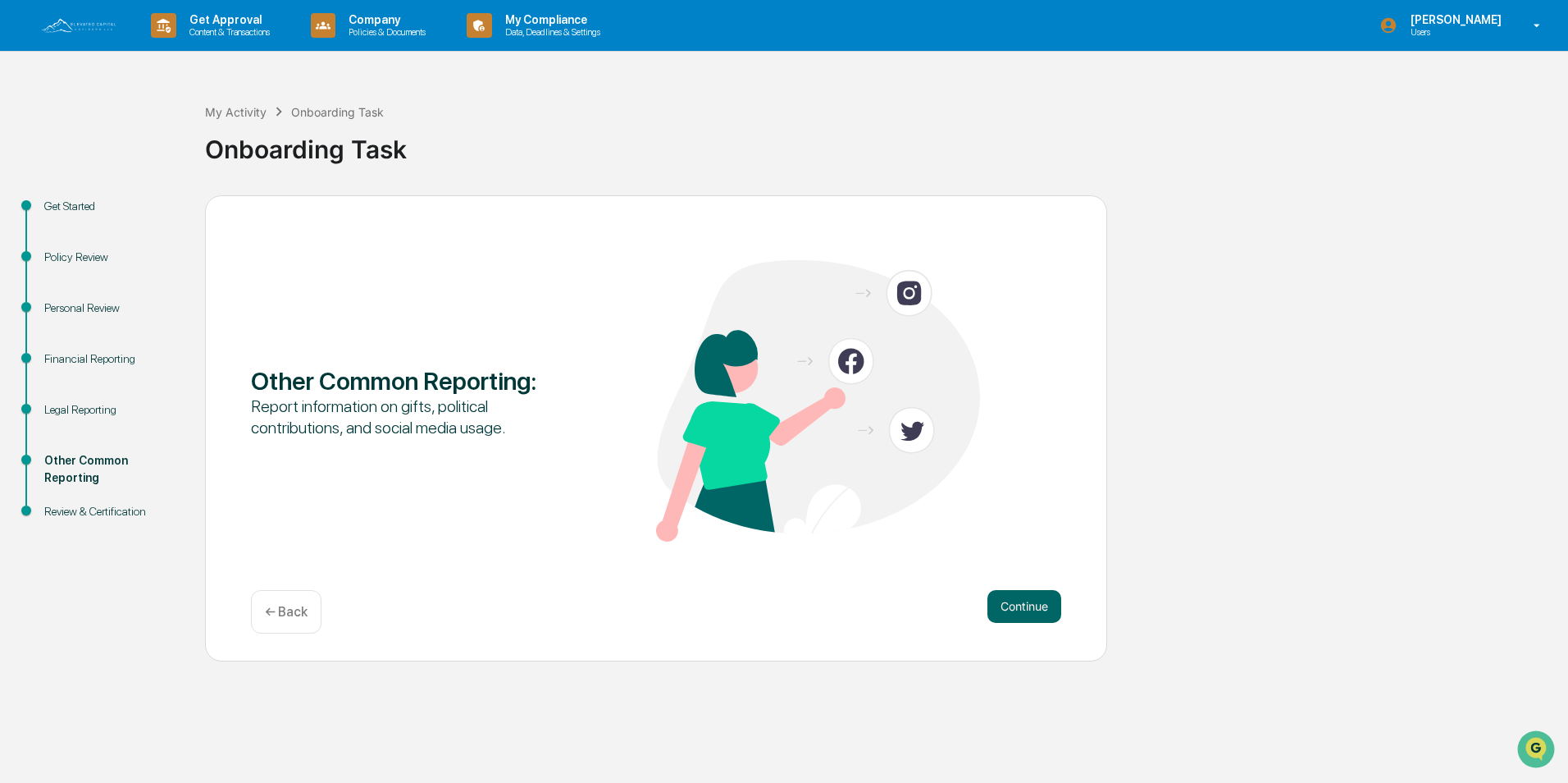
click at [1015, 616] on button "Continue" at bounding box center [1024, 606] width 74 height 33
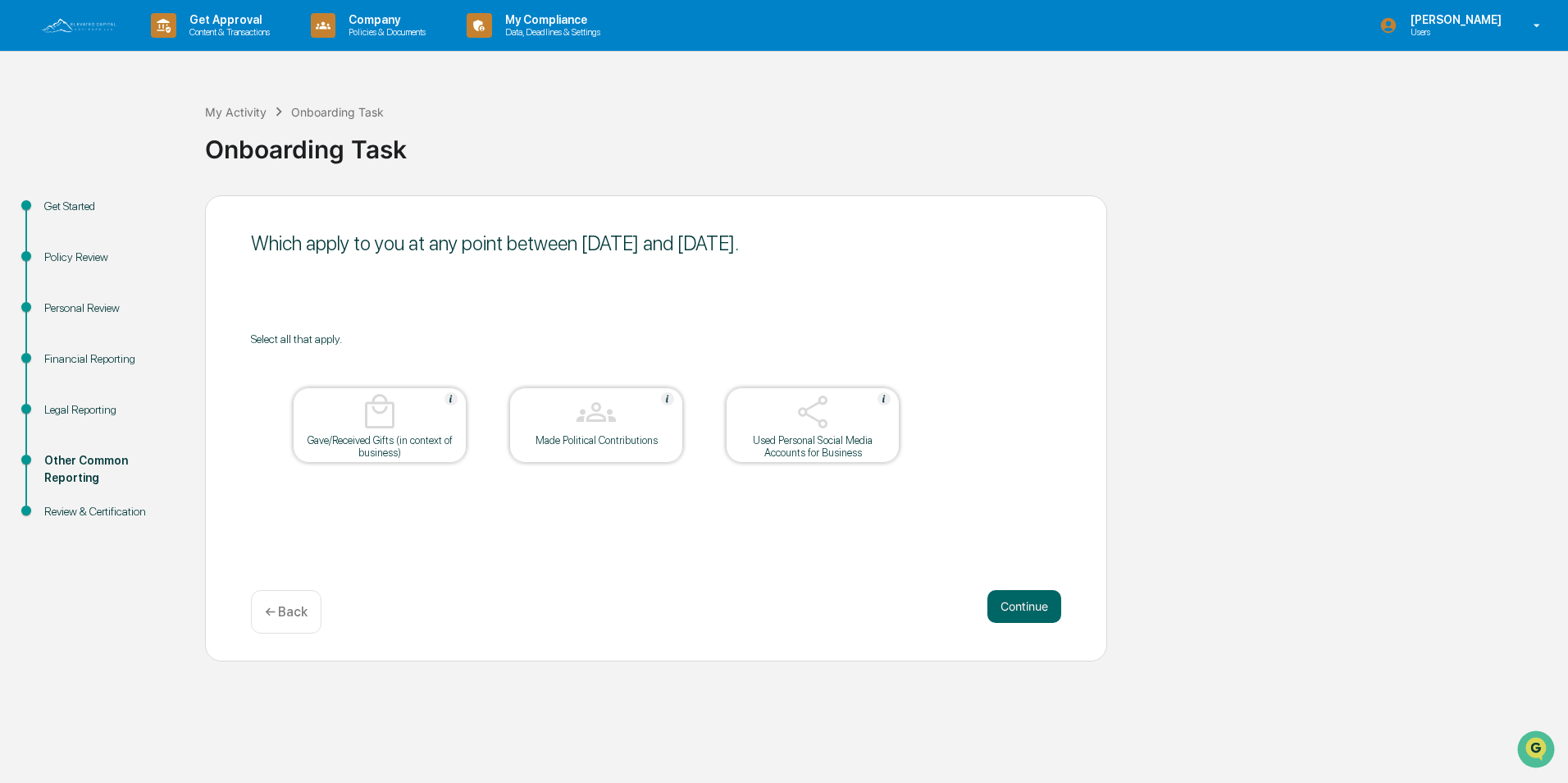
click at [837, 416] on div at bounding box center [813, 413] width 164 height 42
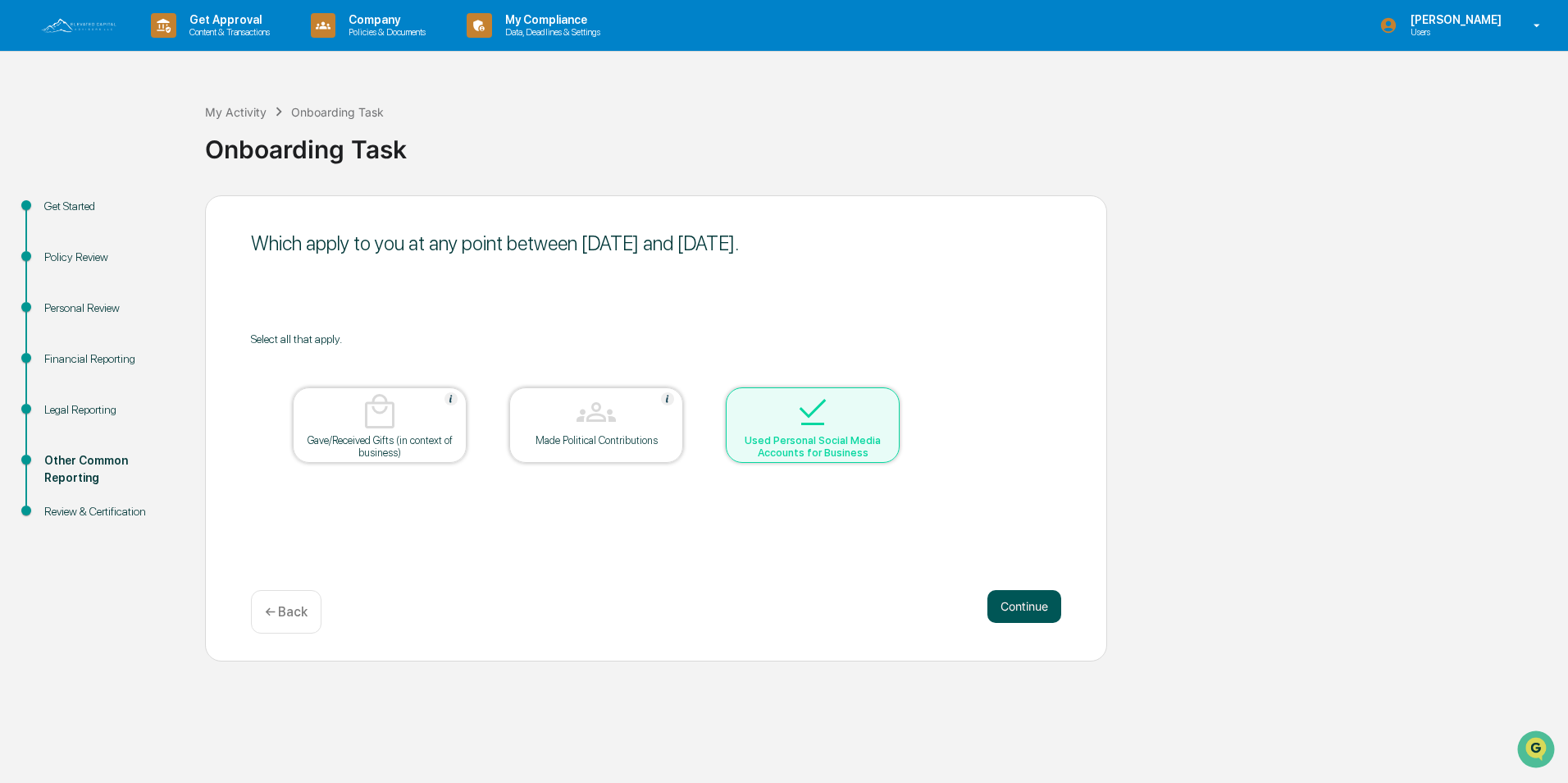
click at [1009, 610] on button "Continue" at bounding box center [1024, 606] width 74 height 33
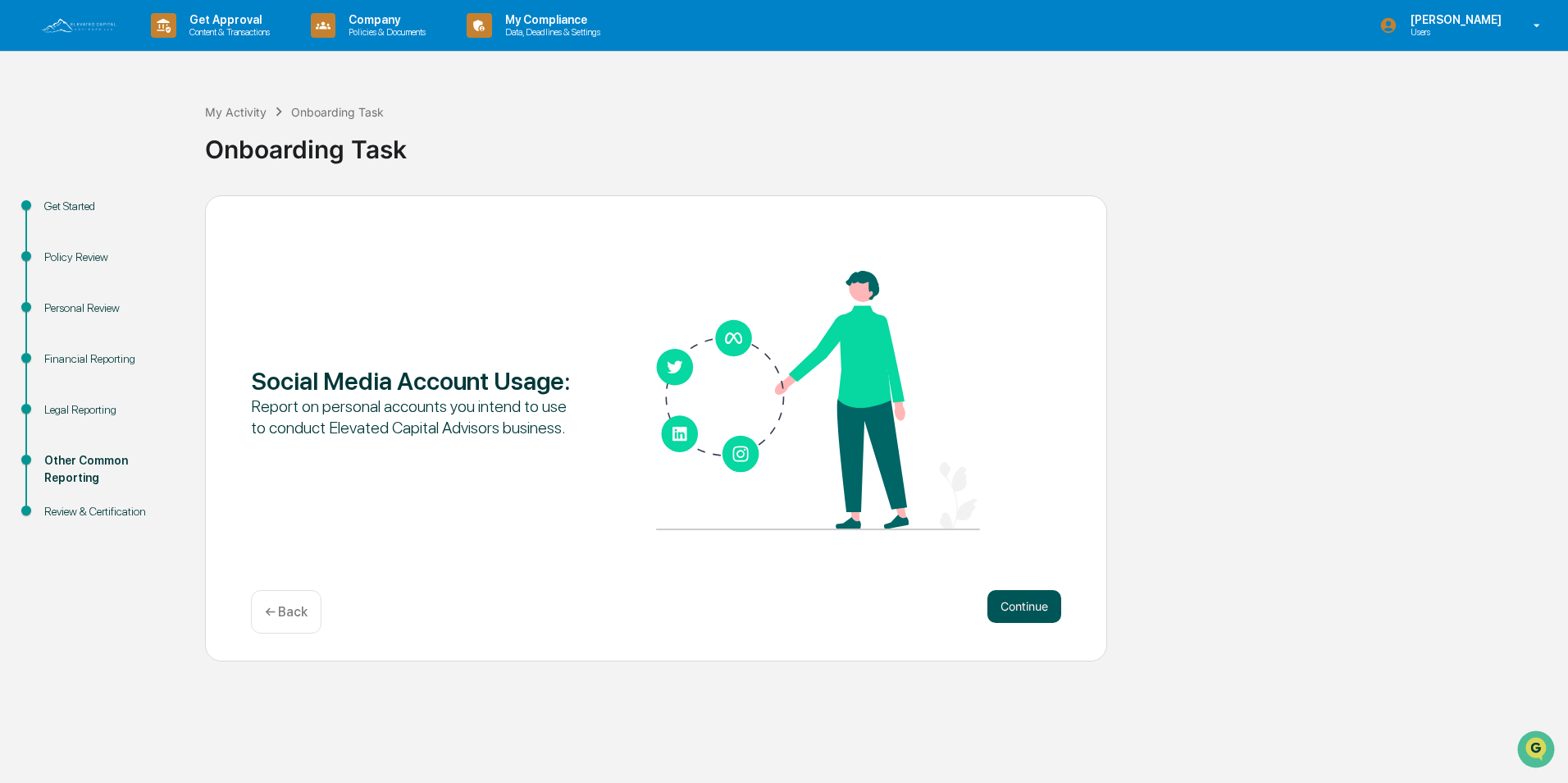
click at [1003, 606] on button "Continue" at bounding box center [1024, 606] width 74 height 33
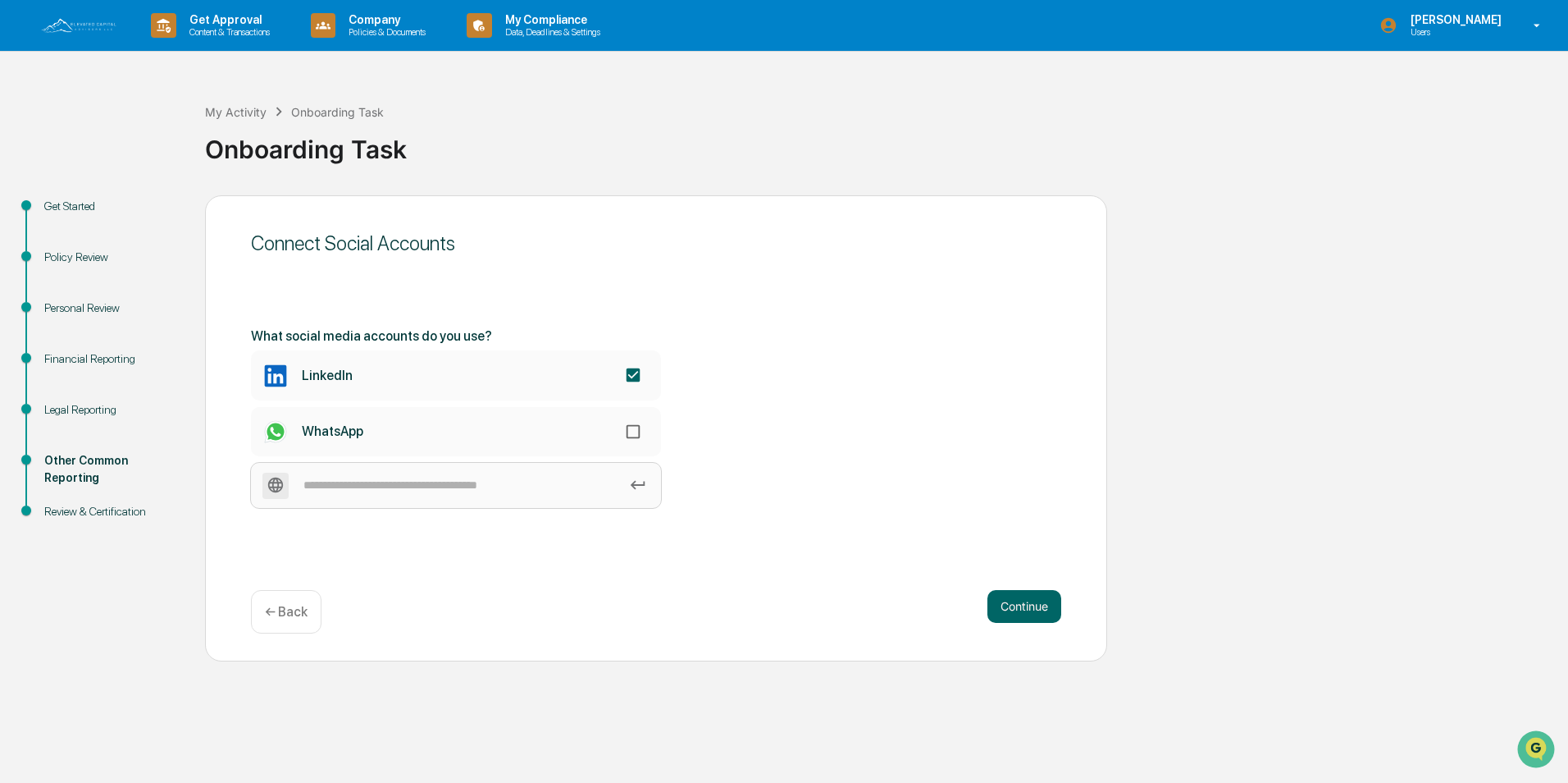
click at [526, 488] on input at bounding box center [455, 485] width 410 height 45
type input "********"
click at [638, 482] on icon at bounding box center [638, 485] width 18 height 18
click at [638, 482] on input "********" at bounding box center [455, 485] width 410 height 45
click at [446, 494] on input "********" at bounding box center [455, 485] width 410 height 45
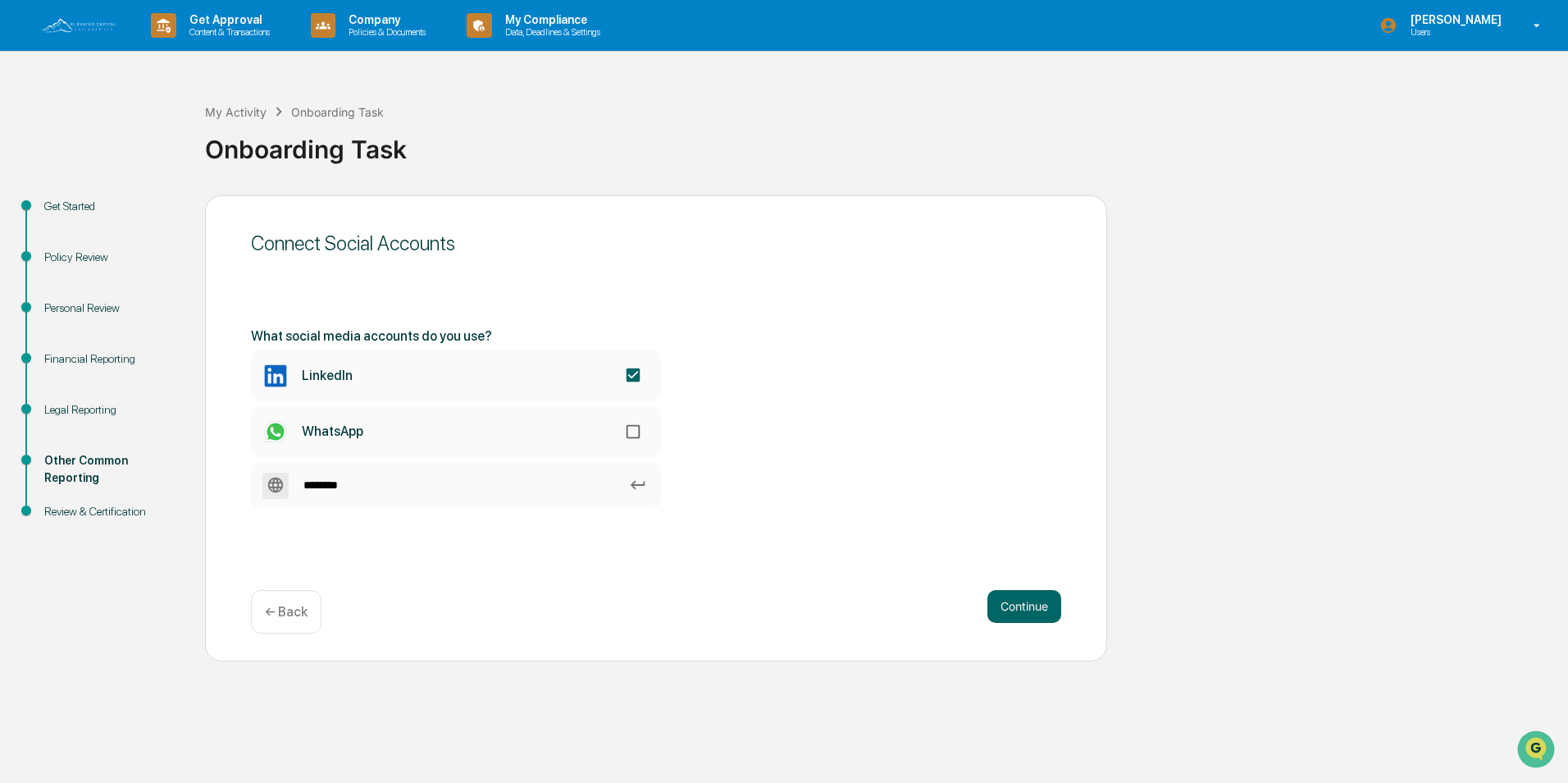
click at [545, 557] on div "Connect Social Accounts What social media accounts do you use? LinkedIn WhatsAp…" at bounding box center [656, 428] width 902 height 466
click at [984, 616] on div "Continue ← Back" at bounding box center [655, 611] width 810 height 44
click at [1026, 598] on button "Continue" at bounding box center [1024, 606] width 74 height 33
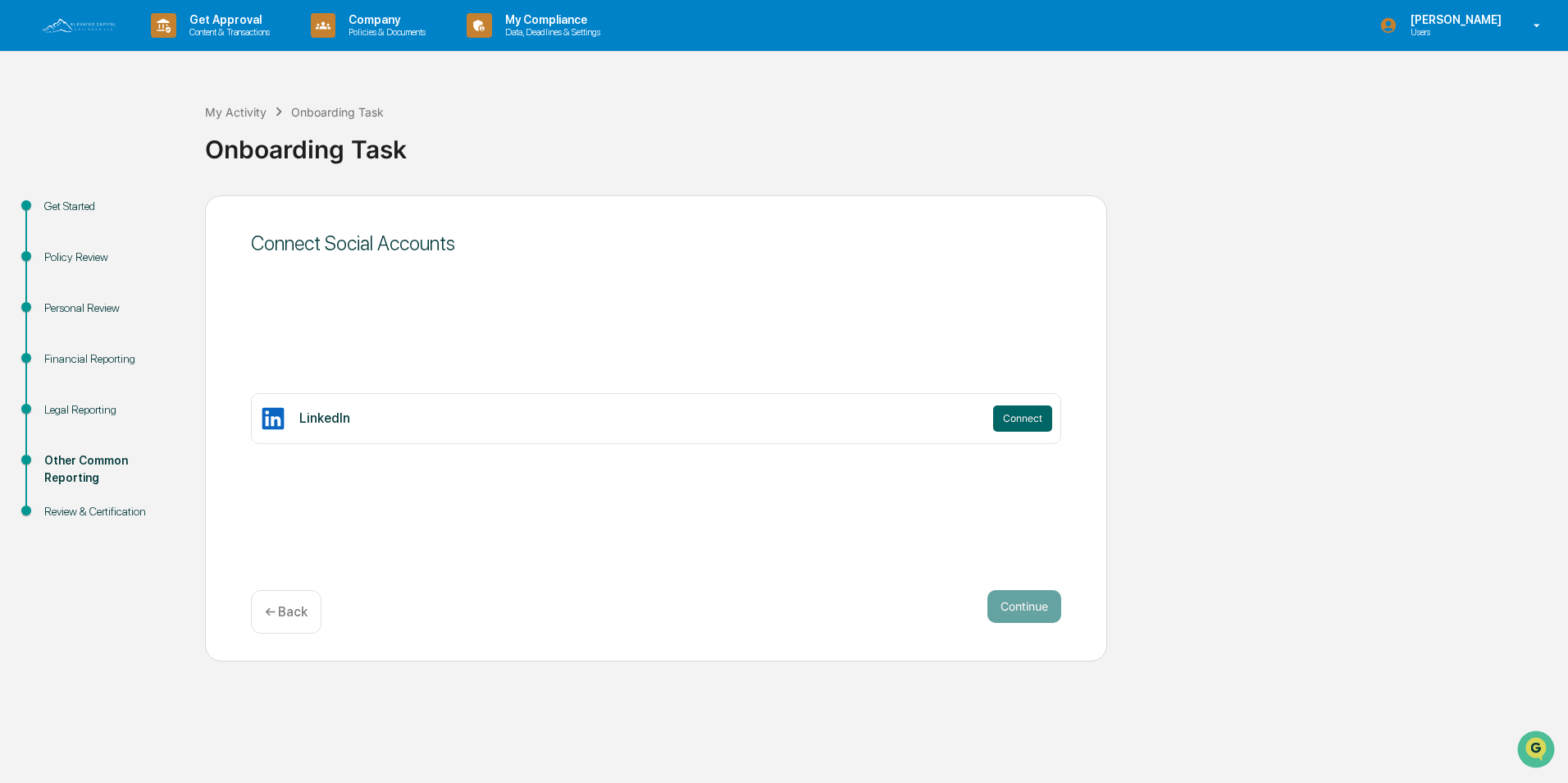
click at [287, 616] on p "← Back" at bounding box center [286, 612] width 43 height 16
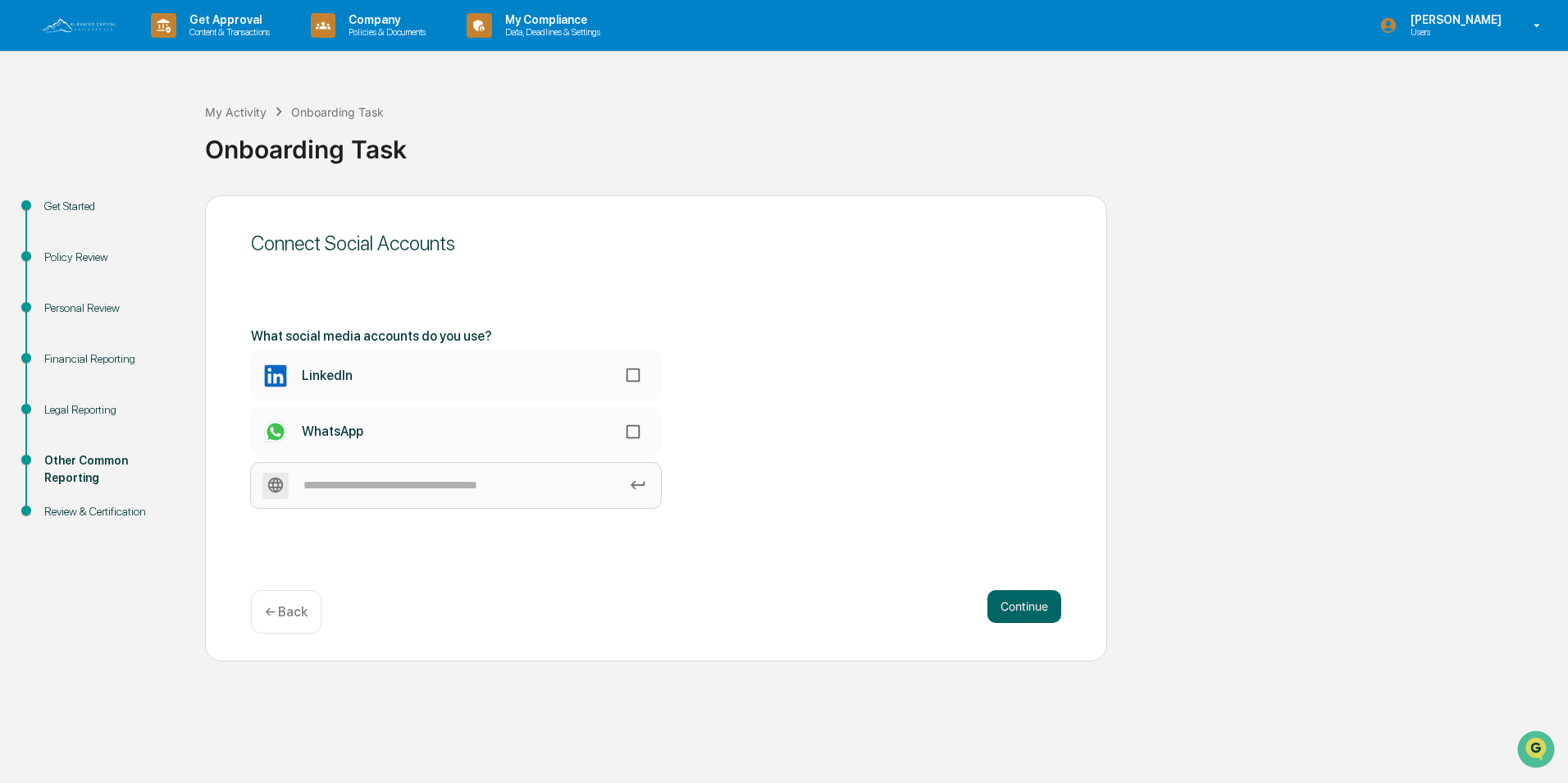
click at [498, 491] on input at bounding box center [455, 485] width 410 height 45
type input "********"
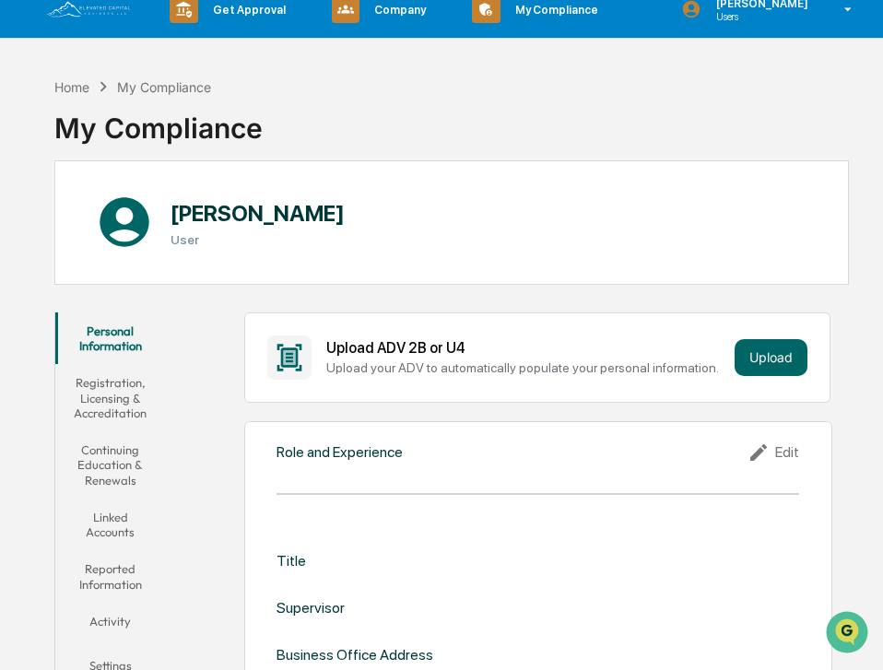
scroll to position [329, 0]
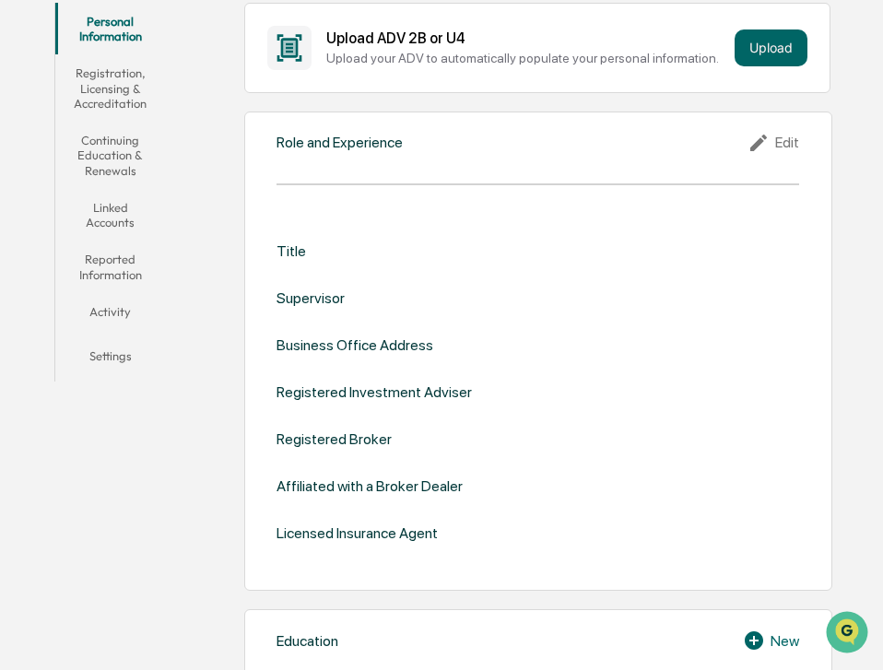
click at [455, 394] on div "Registered Investment Adviser" at bounding box center [374, 393] width 195 height 18
click at [361, 180] on div "Role and Experience Edit Title Supervisor Business Office Address Registered In…" at bounding box center [538, 351] width 588 height 479
click at [361, 167] on div "Role and Experience Edit Title Supervisor Business Office Address Registered In…" at bounding box center [538, 351] width 588 height 479
click at [787, 139] on div "Edit" at bounding box center [774, 143] width 52 height 22
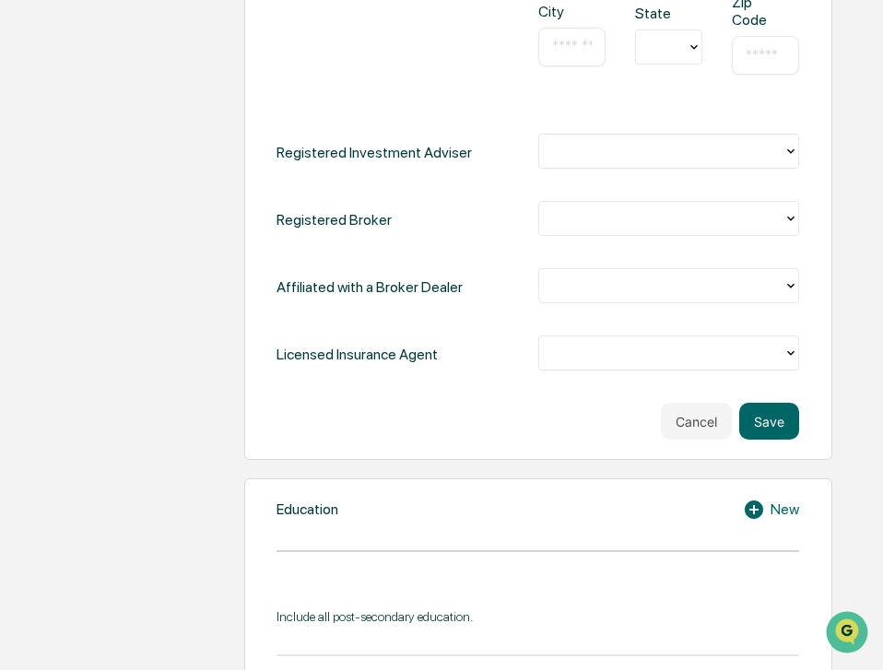
scroll to position [975, 0]
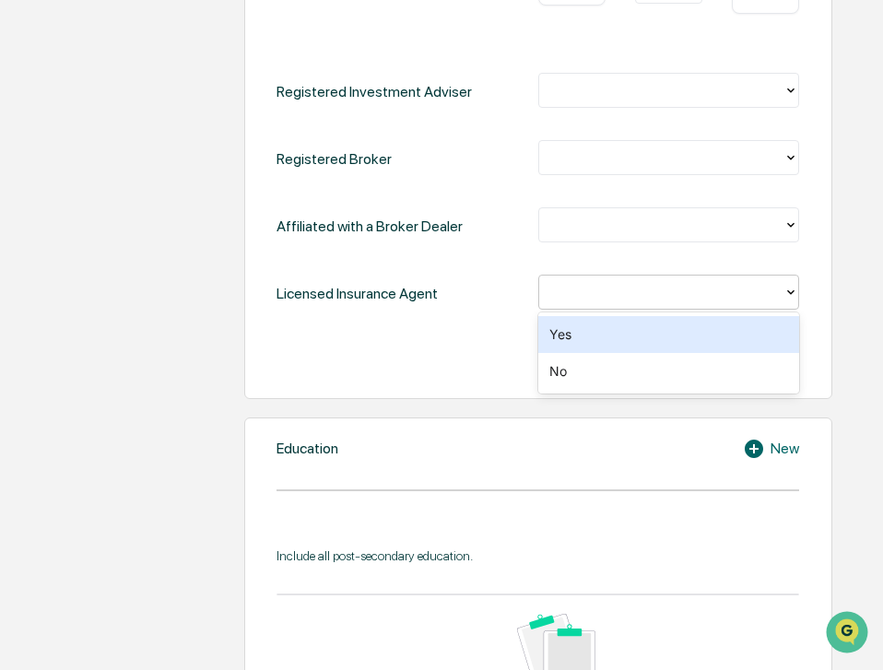
click at [734, 297] on div at bounding box center [662, 292] width 227 height 21
click at [711, 336] on div "Yes" at bounding box center [669, 334] width 262 height 37
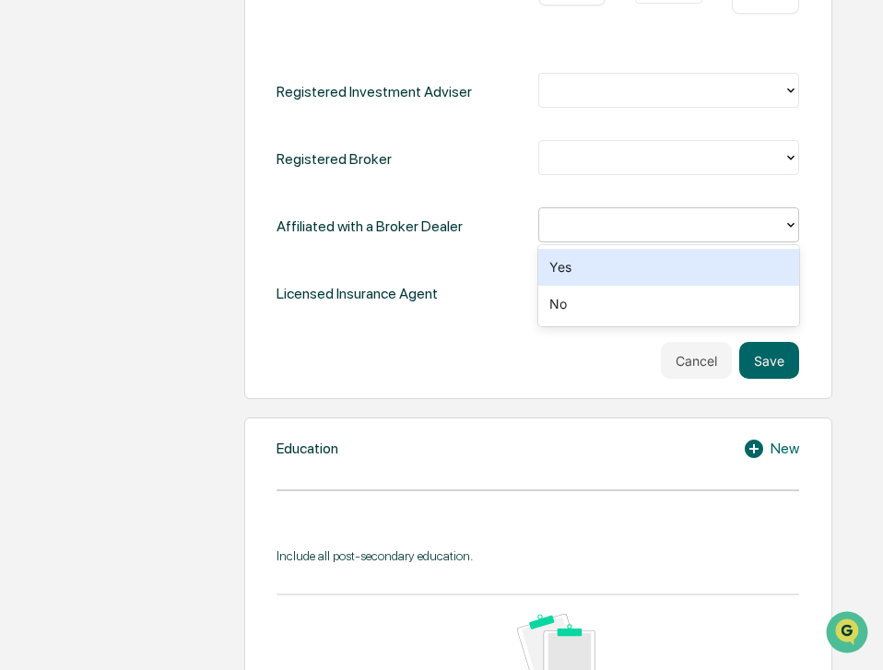
click at [716, 233] on div at bounding box center [662, 225] width 227 height 21
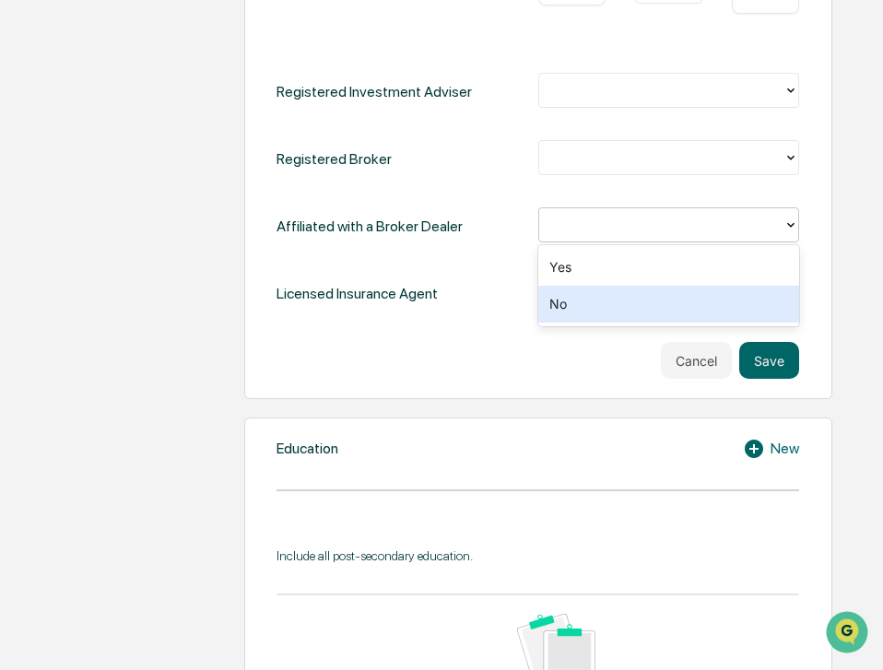
click at [698, 296] on div "No" at bounding box center [669, 304] width 262 height 37
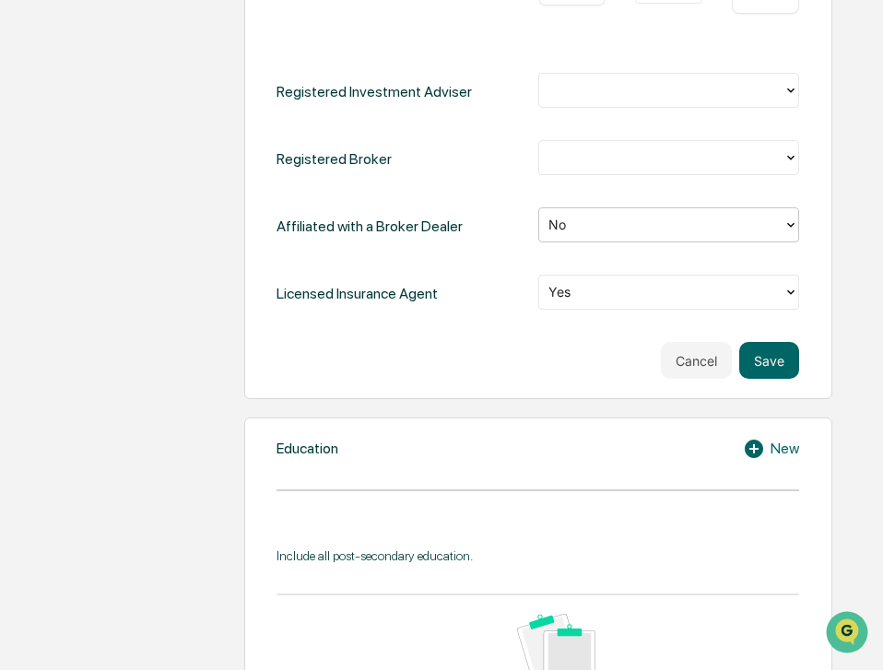
click at [710, 165] on div at bounding box center [662, 158] width 227 height 21
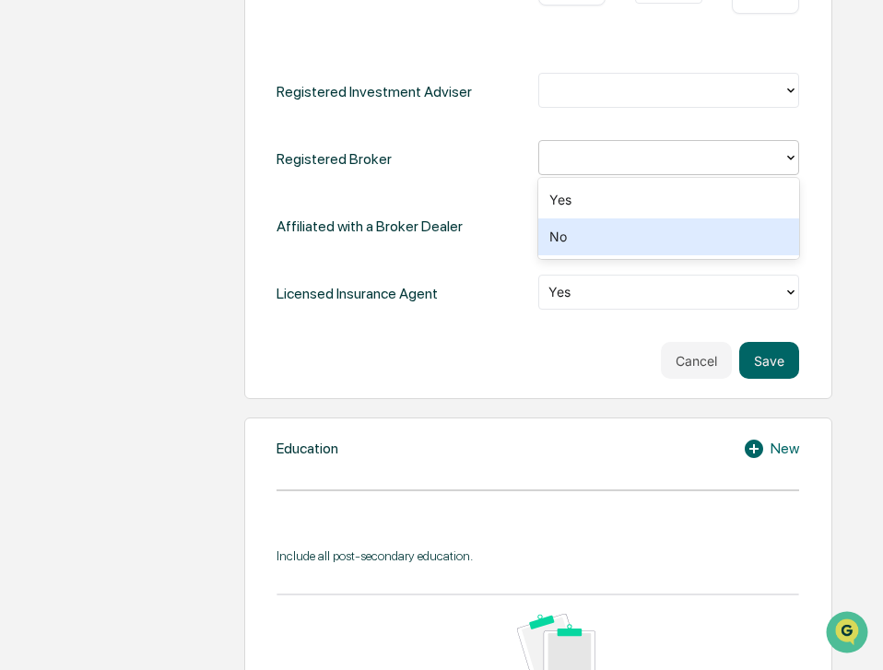
click at [692, 243] on div "No" at bounding box center [669, 237] width 262 height 37
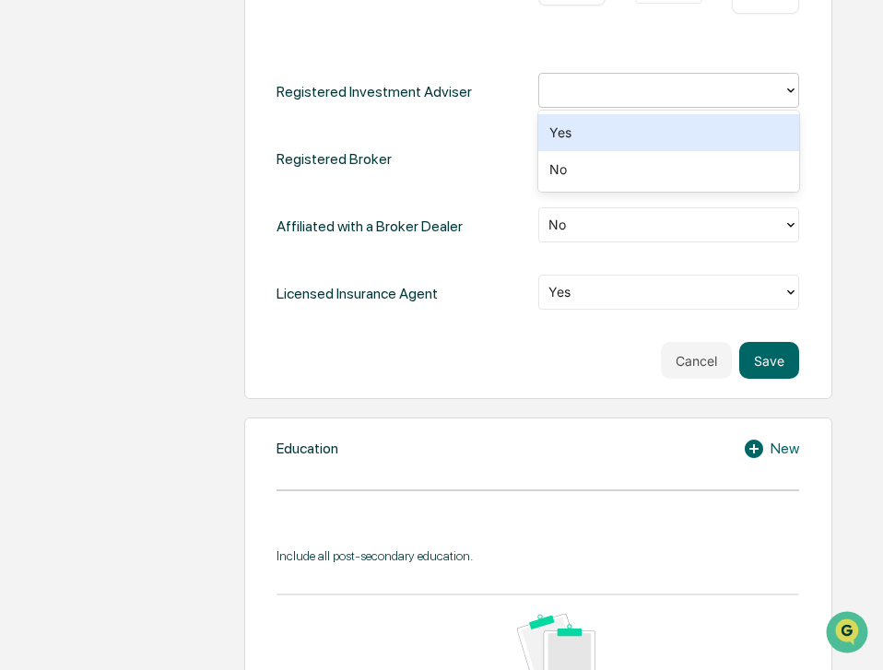
click at [709, 95] on div at bounding box center [662, 90] width 227 height 21
click at [699, 127] on div "Yes" at bounding box center [669, 132] width 262 height 37
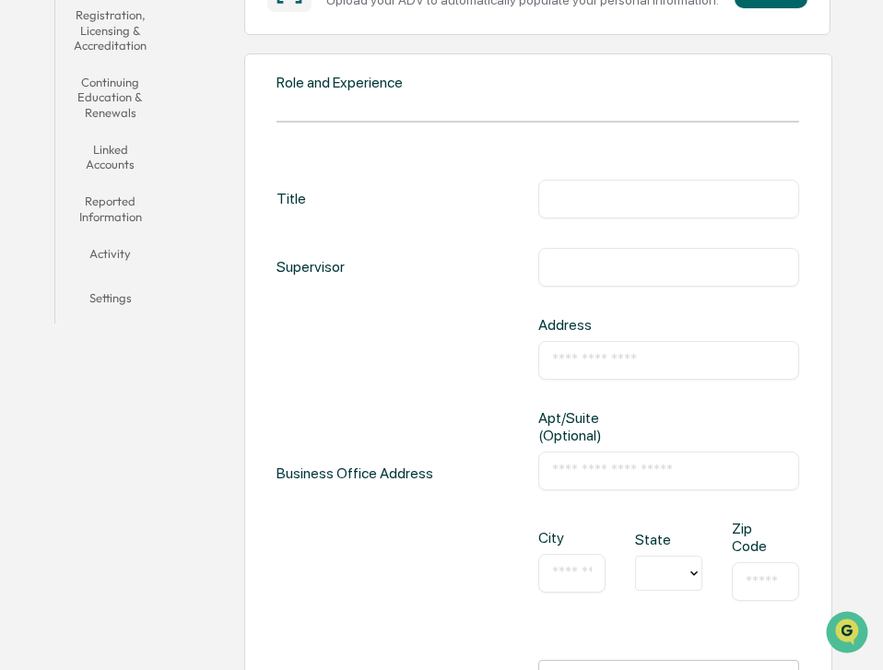
scroll to position [329, 0]
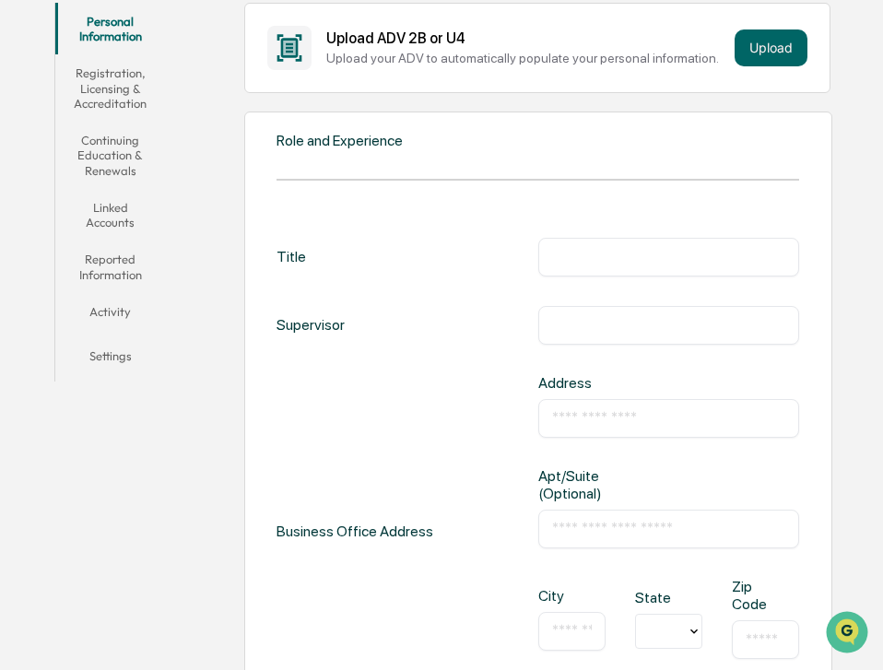
click at [609, 255] on input "text" at bounding box center [669, 257] width 234 height 18
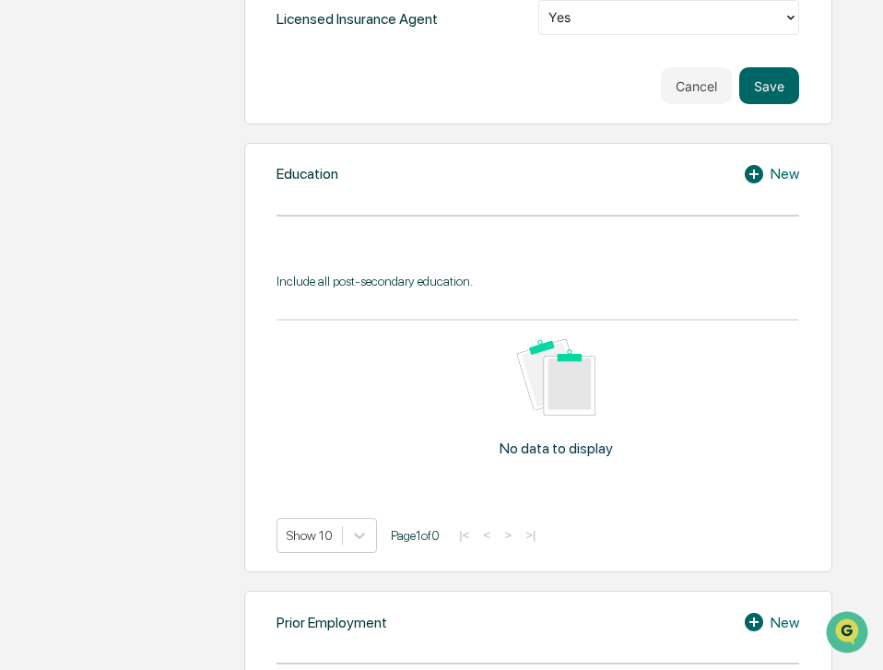
scroll to position [1257, 0]
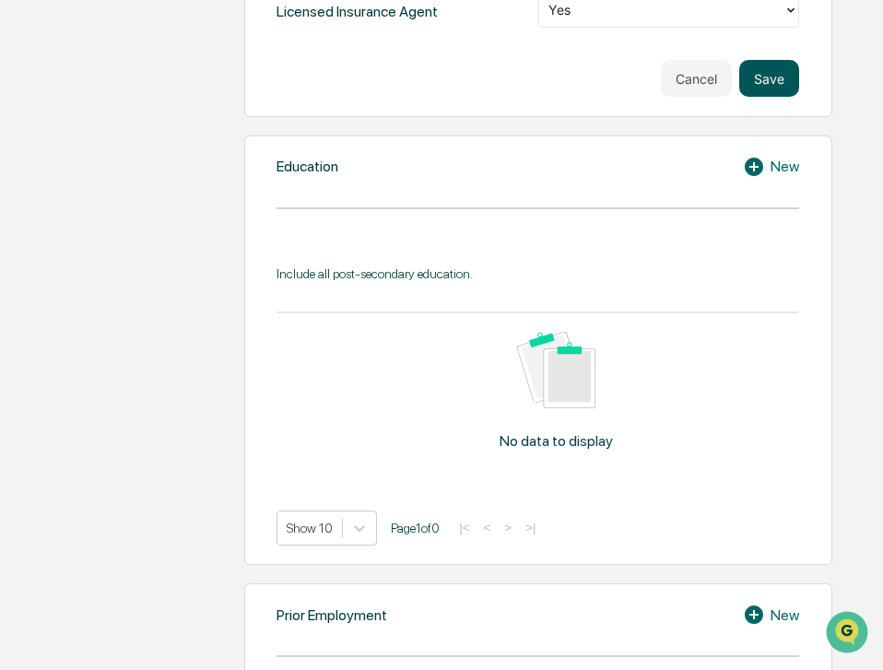
type input "**********"
click at [761, 96] on button "Save" at bounding box center [769, 78] width 60 height 37
click at [763, 85] on button "Save" at bounding box center [769, 78] width 60 height 37
click at [760, 77] on button "Save" at bounding box center [769, 78] width 60 height 37
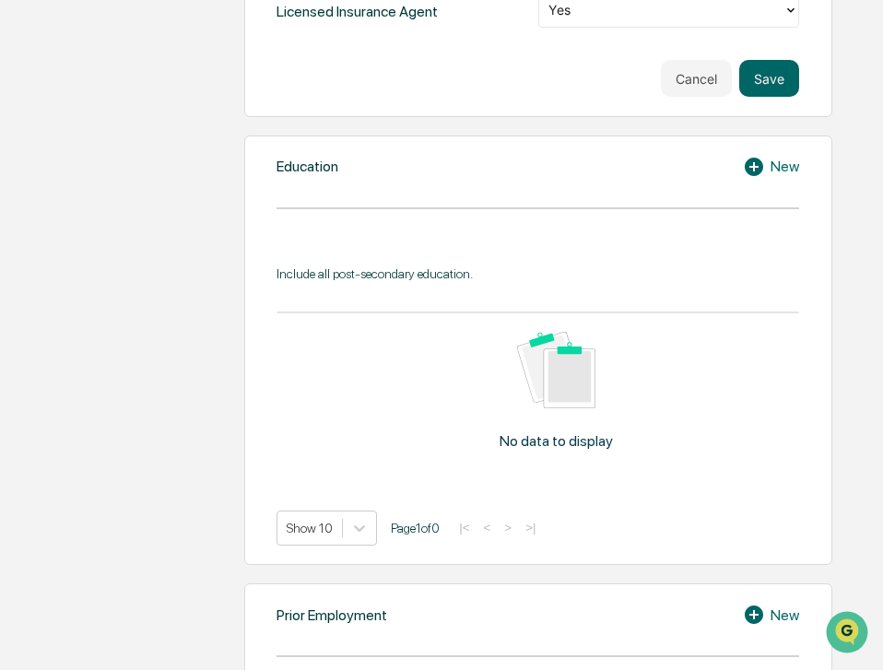
click at [753, 167] on icon at bounding box center [757, 167] width 28 height 22
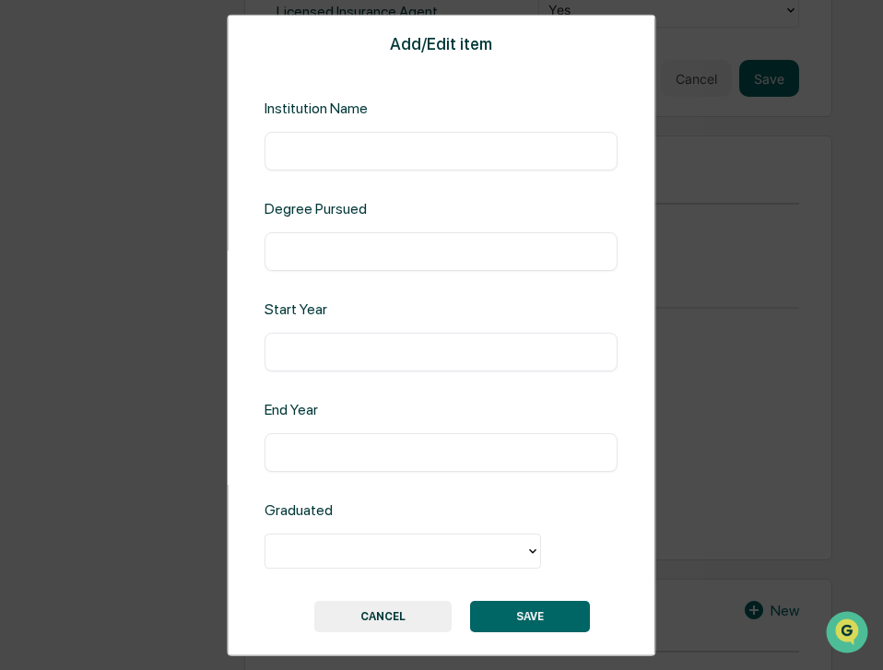
click at [410, 157] on input "text" at bounding box center [440, 150] width 325 height 18
type input "**********"
type input "*********"
type input "****"
drag, startPoint x: 367, startPoint y: 260, endPoint x: 288, endPoint y: 258, distance: 79.3
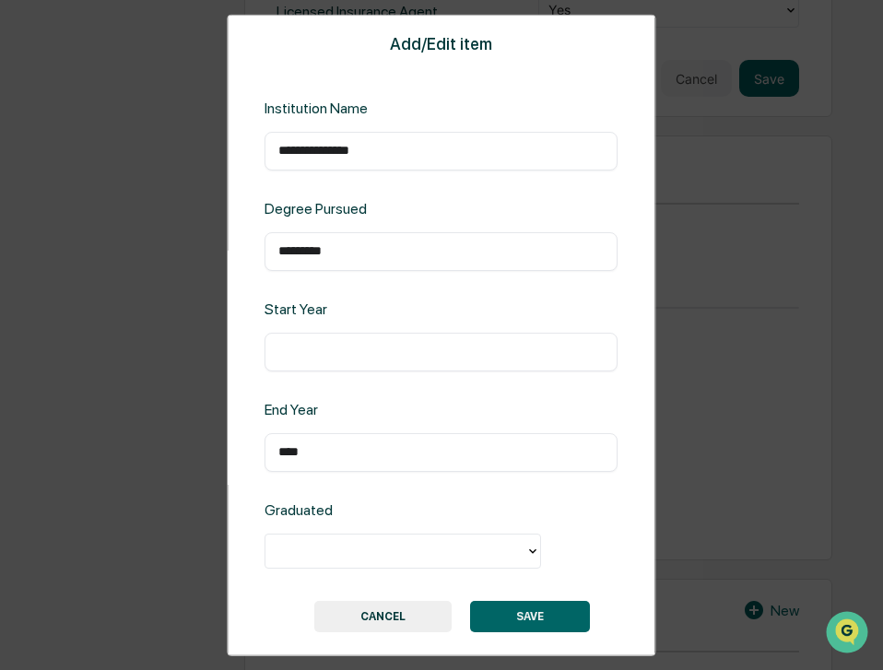
click at [288, 258] on div "********* ​" at bounding box center [441, 250] width 353 height 39
drag, startPoint x: 361, startPoint y: 251, endPoint x: 215, endPoint y: 261, distance: 147.0
click at [215, 261] on div "**********" at bounding box center [441, 335] width 883 height 670
type input "**********"
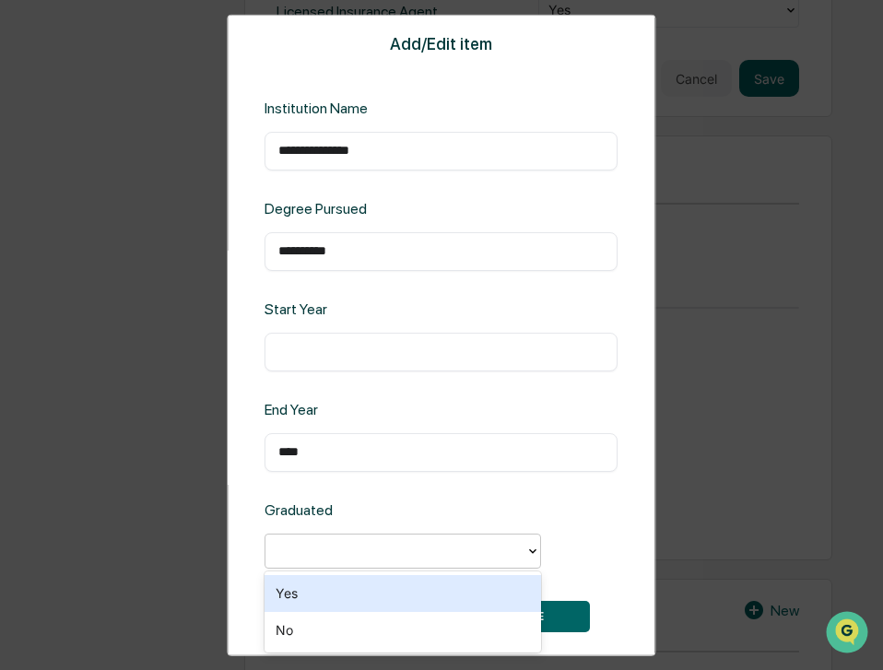
click at [396, 551] on div at bounding box center [396, 550] width 242 height 21
click at [414, 597] on div "Yes" at bounding box center [403, 593] width 277 height 37
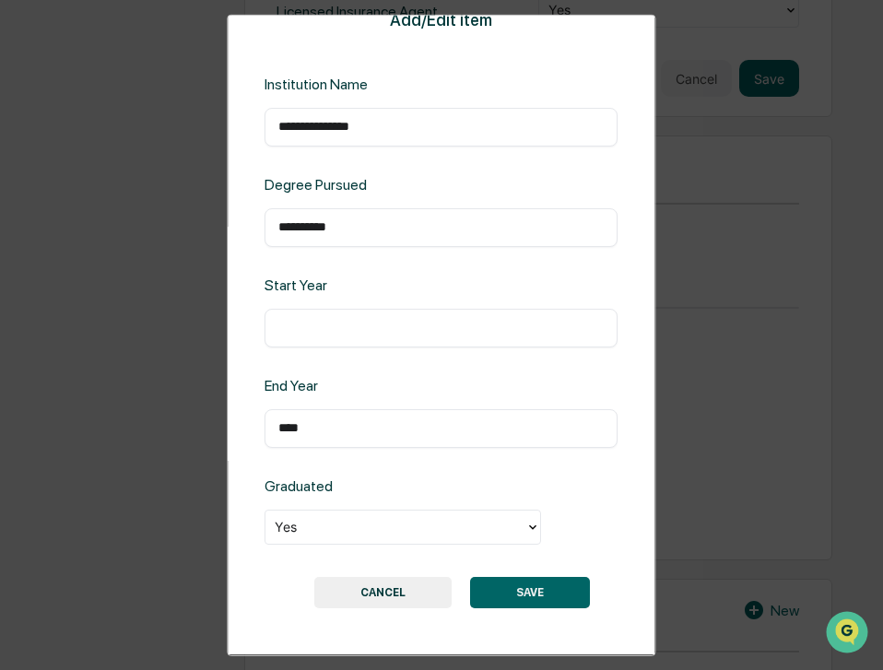
scroll to position [54, 0]
click at [511, 577] on button "SAVE" at bounding box center [531, 592] width 120 height 31
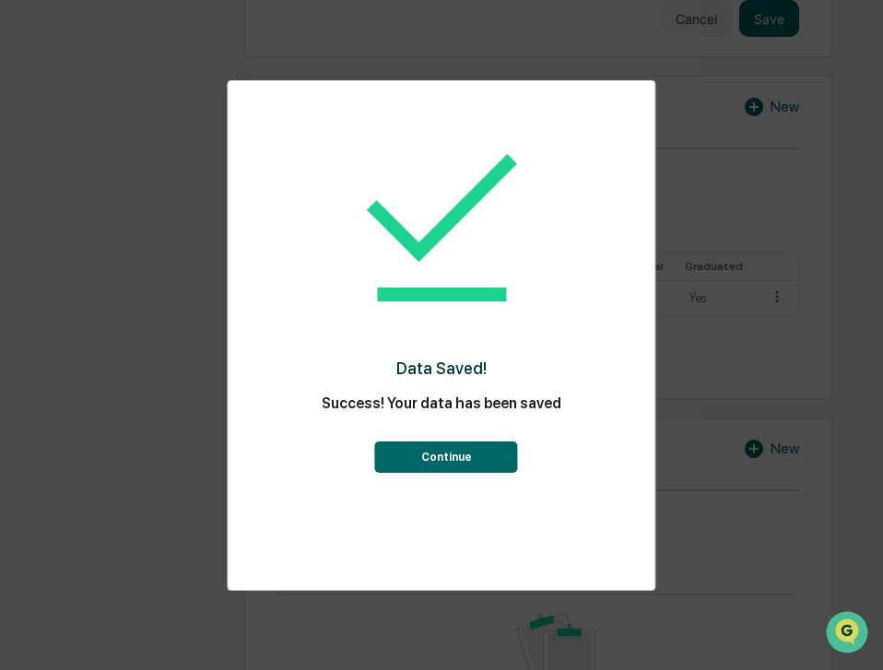
scroll to position [1371, 0]
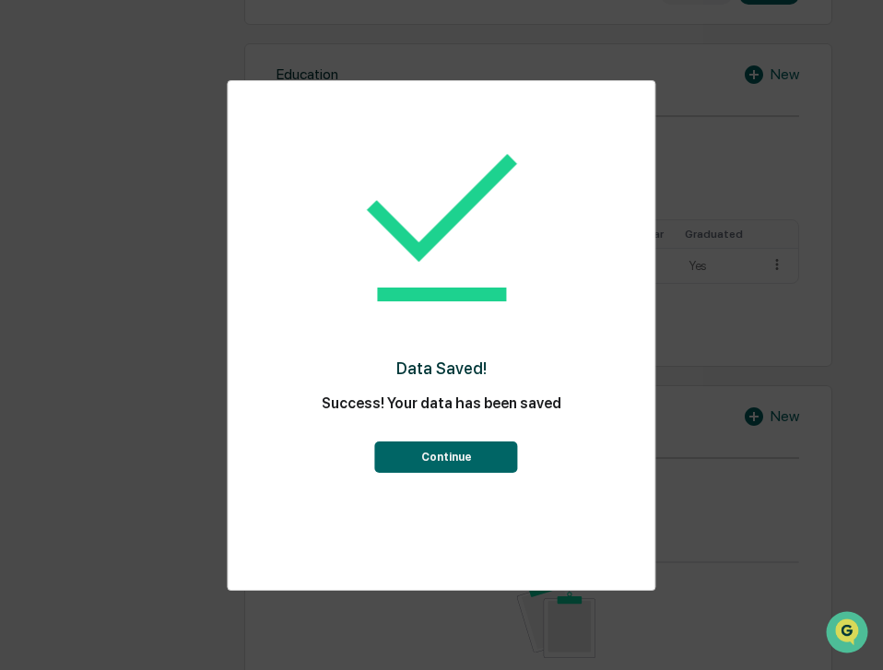
click at [468, 455] on button "Continue" at bounding box center [446, 457] width 143 height 31
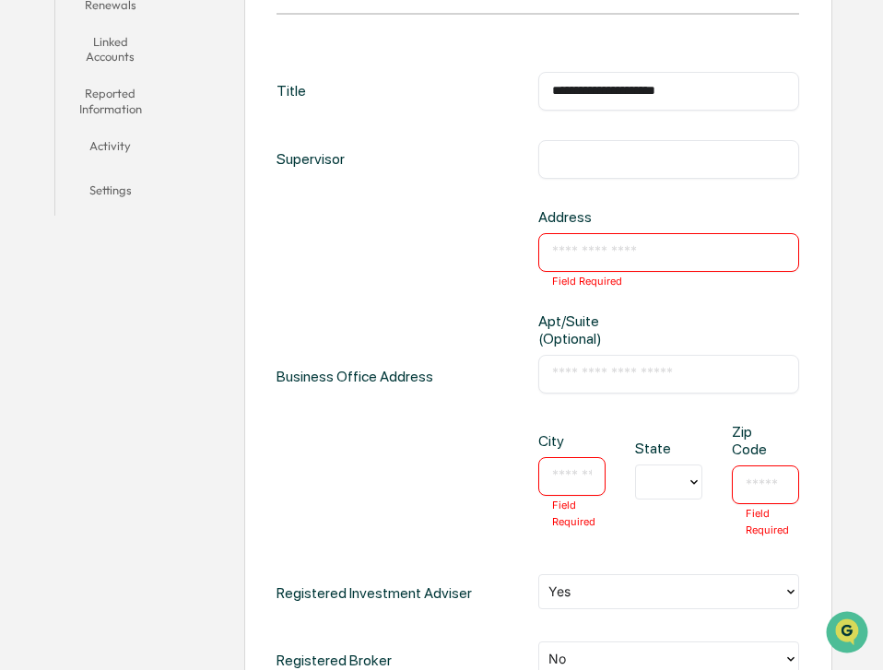
scroll to position [449, 0]
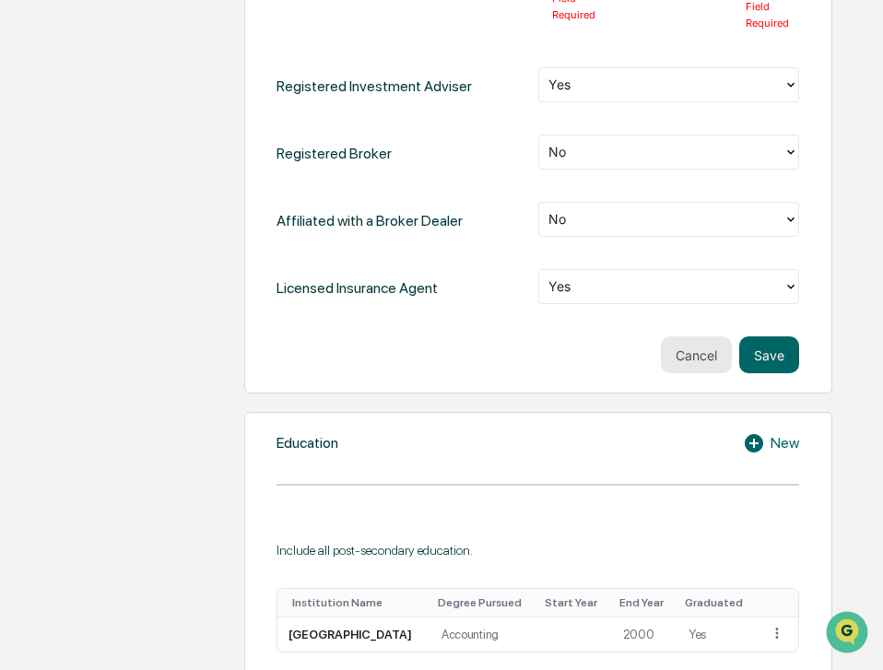
click at [710, 340] on button "Cancel" at bounding box center [696, 355] width 71 height 37
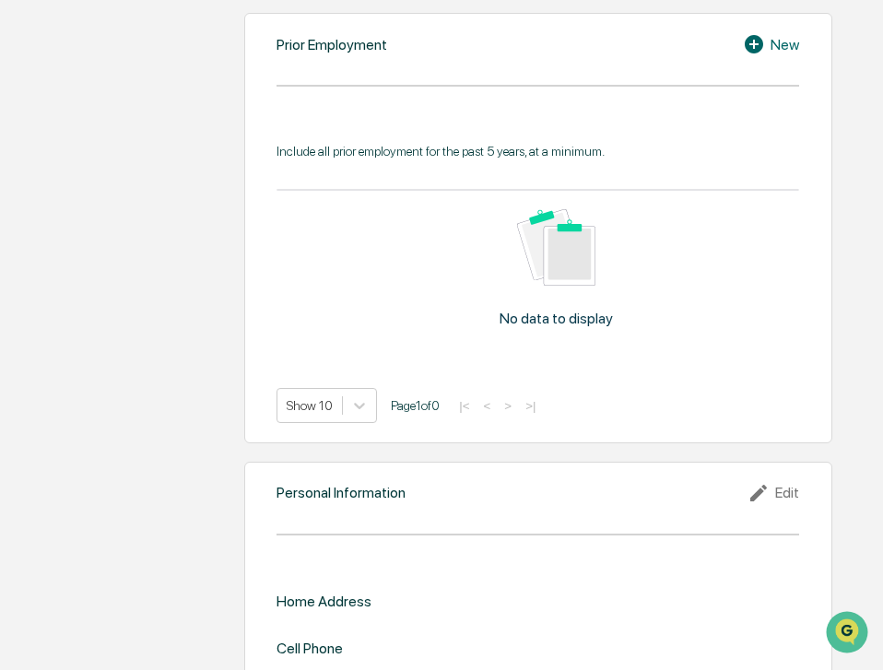
scroll to position [1360, 0]
